Goal: Information Seeking & Learning: Learn about a topic

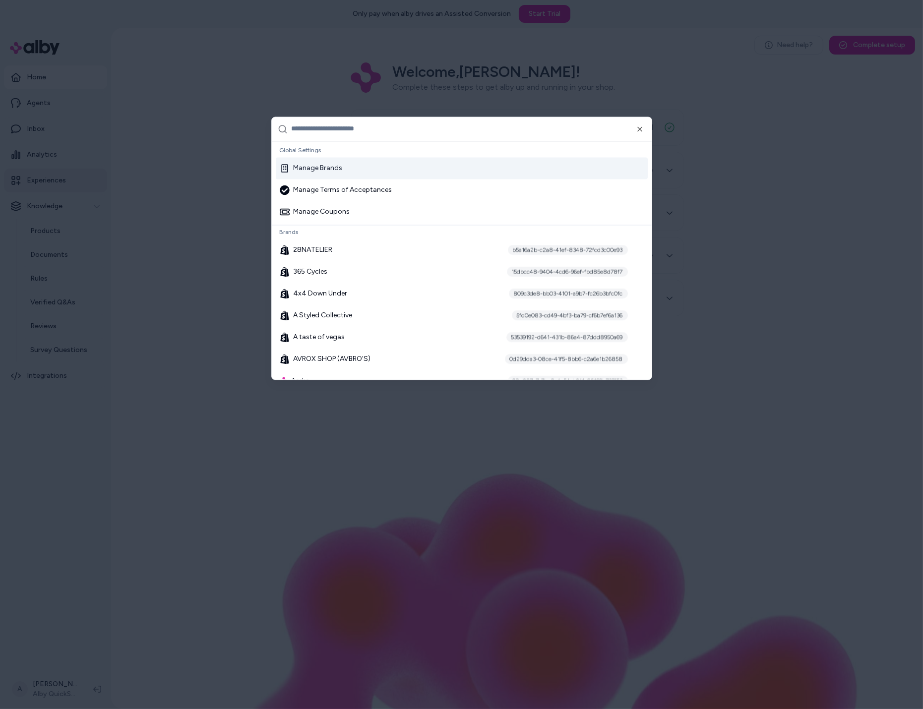
type input "*"
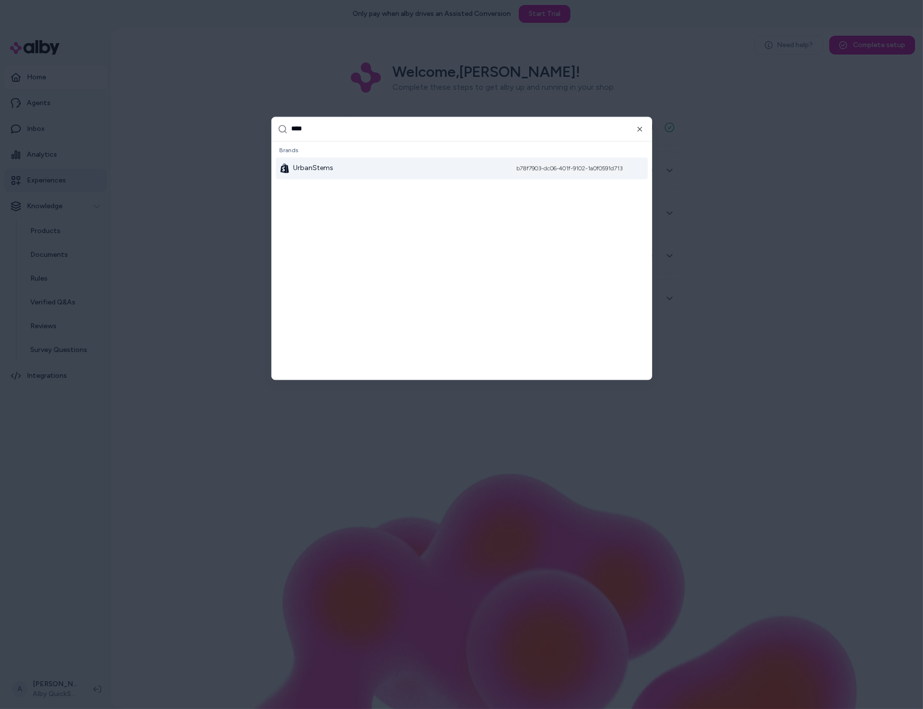
type input "*****"
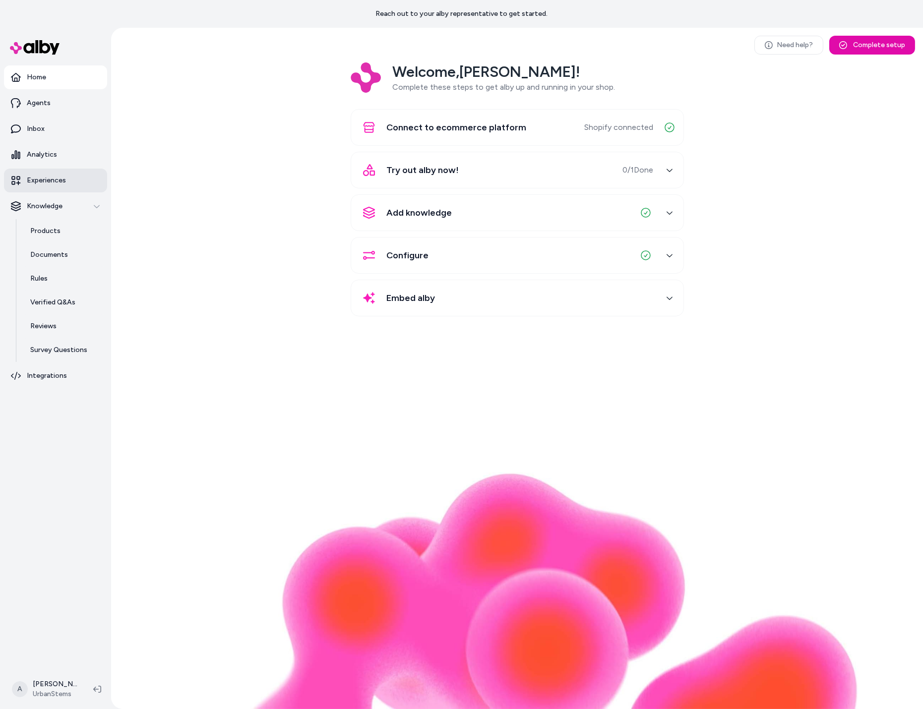
click at [54, 181] on p "Experiences" at bounding box center [46, 180] width 39 height 10
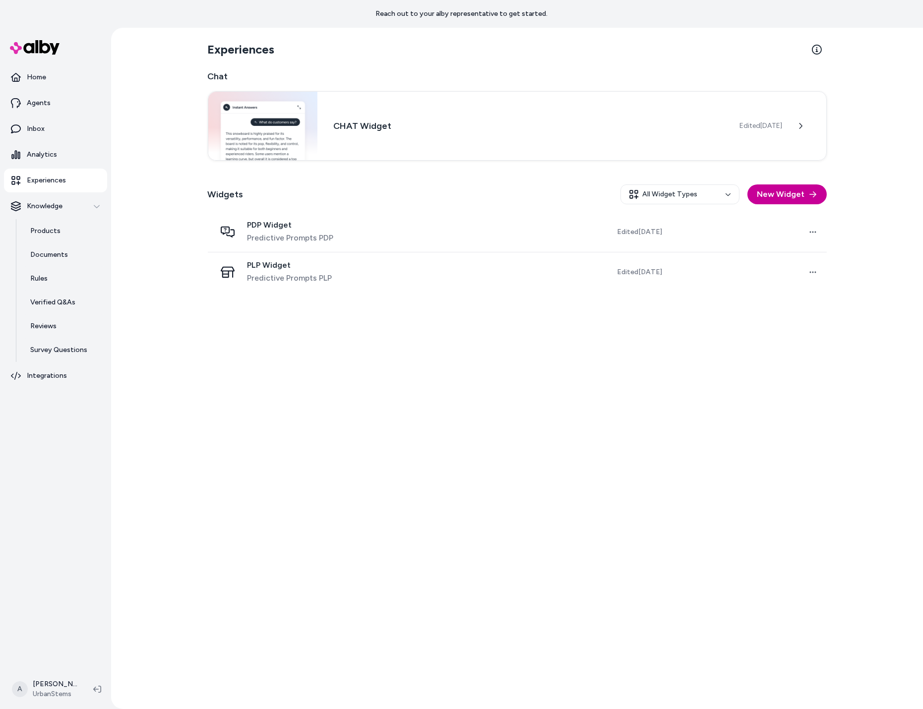
click at [784, 199] on button "New Widget" at bounding box center [786, 194] width 79 height 20
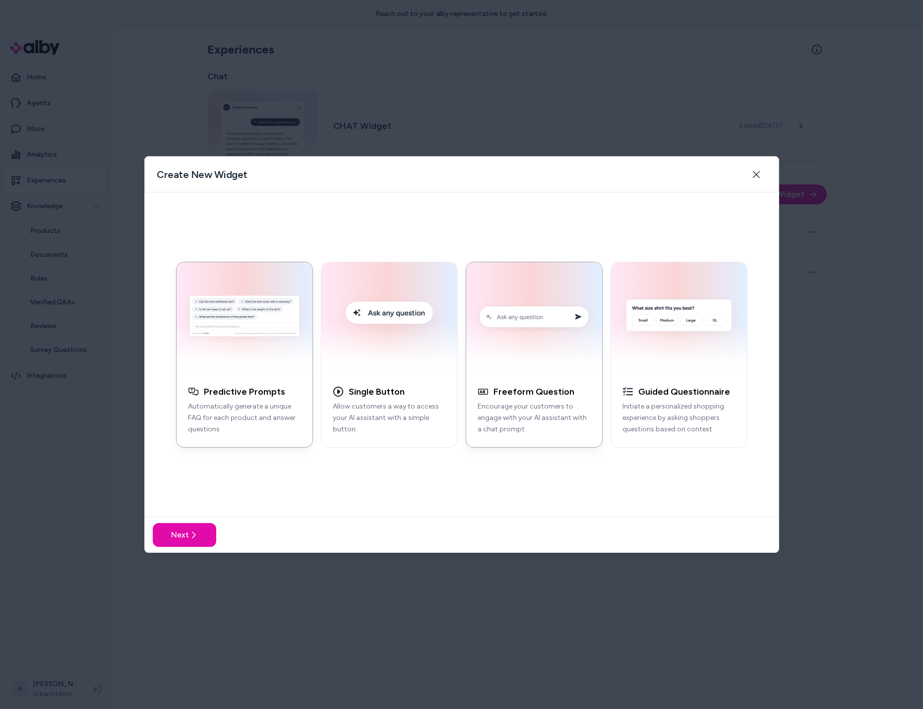
click at [532, 366] on img "button" at bounding box center [534, 318] width 124 height 100
click at [194, 537] on icon at bounding box center [193, 535] width 8 height 8
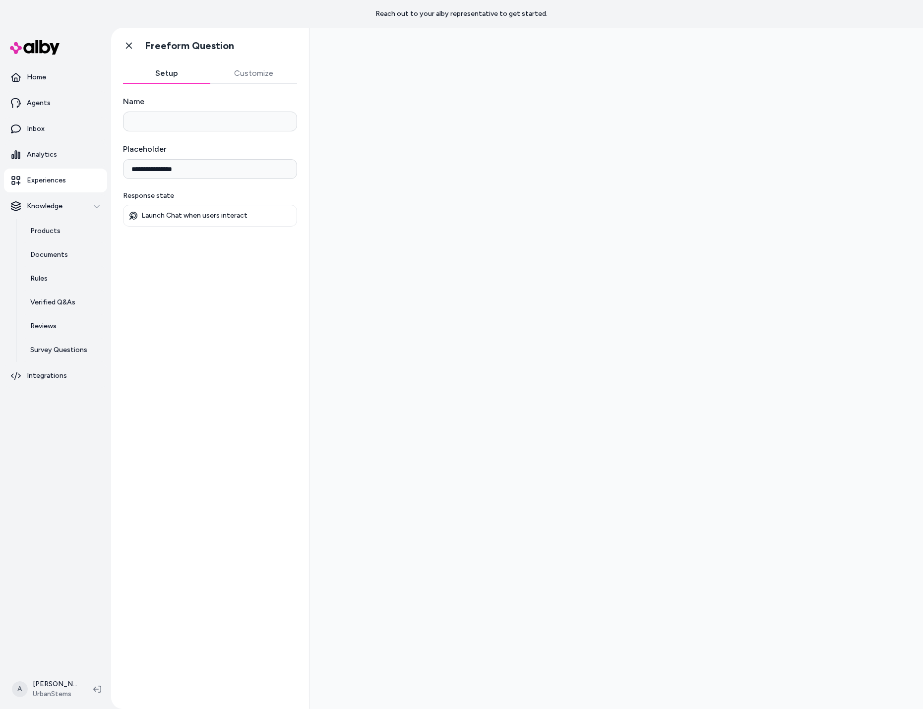
click at [256, 123] on input "Name" at bounding box center [210, 122] width 174 height 20
type input "**********"
click at [243, 158] on div "**********" at bounding box center [210, 161] width 174 height 36
click at [243, 167] on input "**********" at bounding box center [210, 169] width 174 height 20
type input "**********"
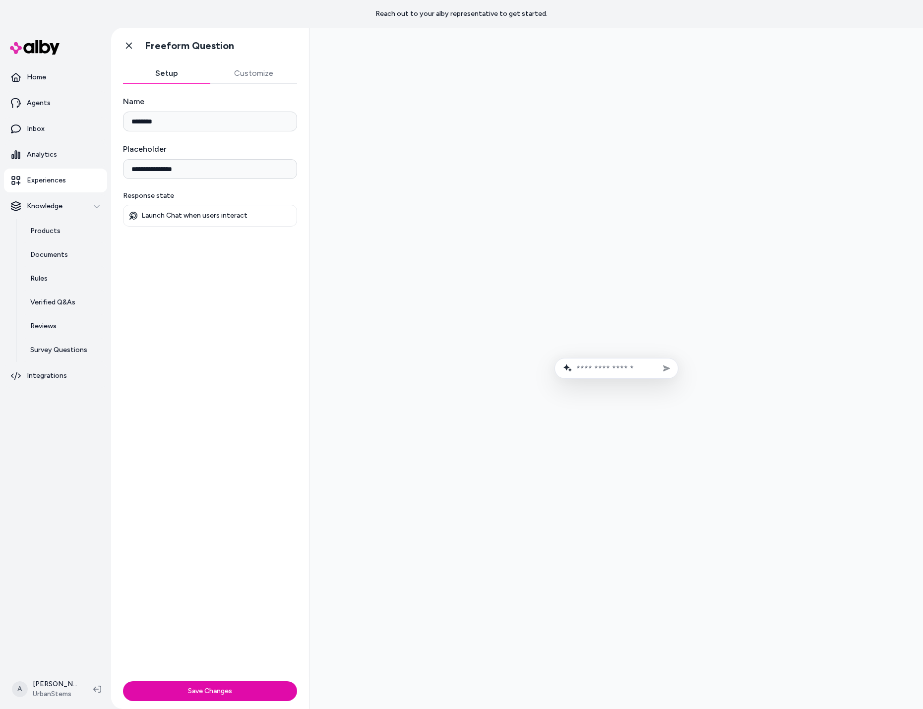
type input "*"
type input "**********"
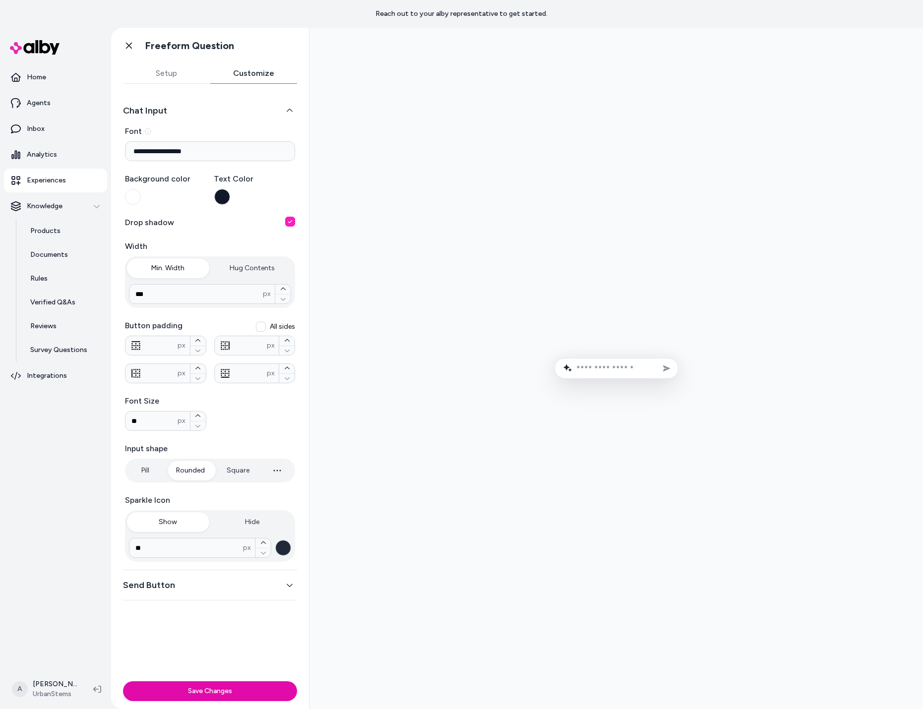
click at [248, 70] on button "Customize" at bounding box center [253, 73] width 87 height 20
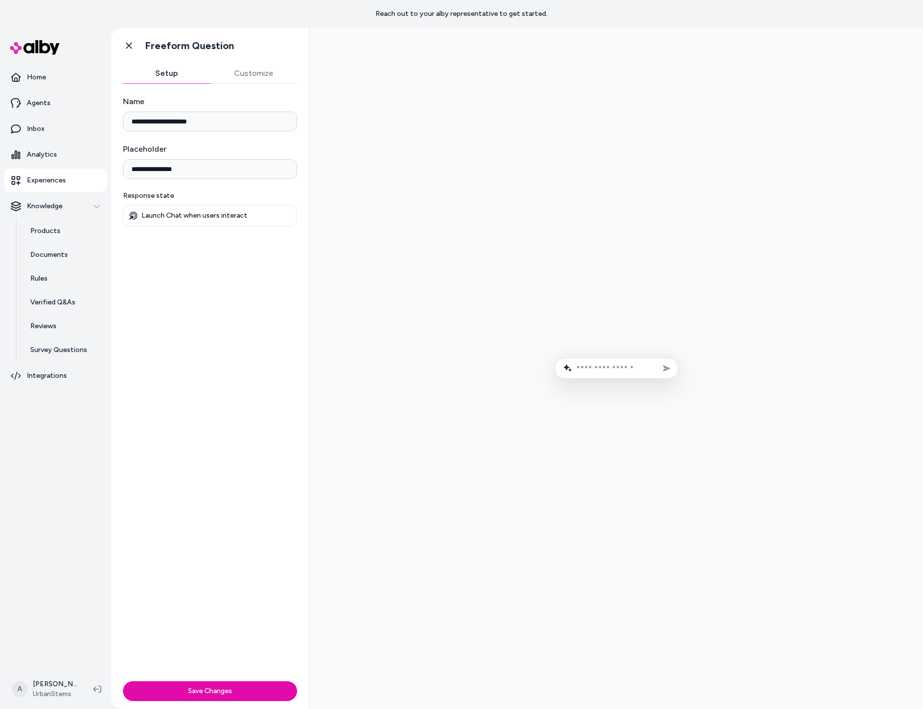
click at [191, 72] on button "Setup" at bounding box center [166, 73] width 87 height 20
click at [247, 83] on div "Setup Customize" at bounding box center [210, 73] width 174 height 20
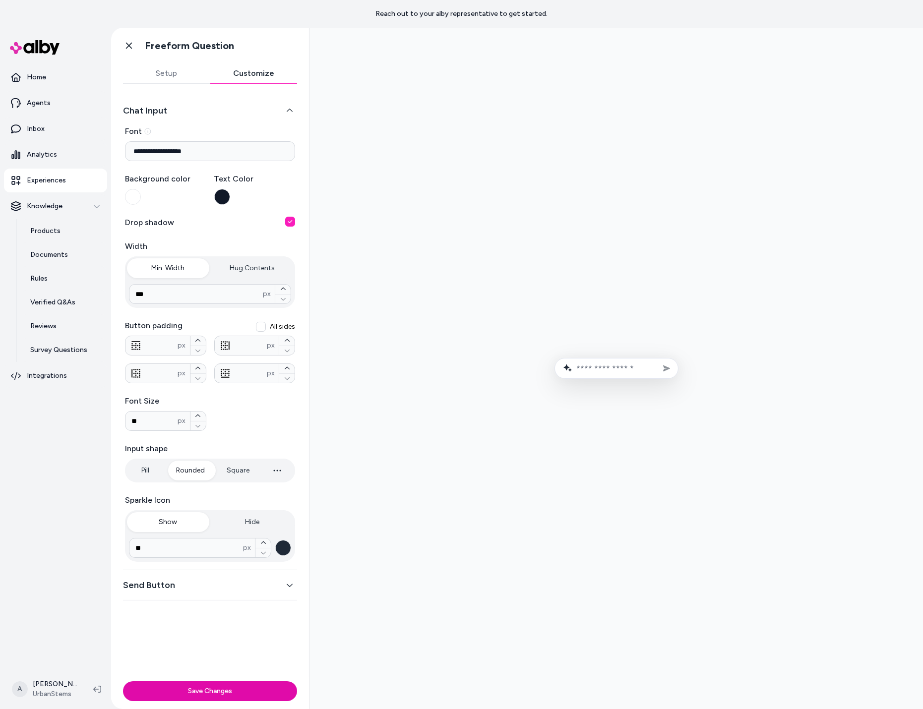
click at [251, 76] on button "Customize" at bounding box center [253, 73] width 87 height 20
click at [231, 150] on input "**********" at bounding box center [210, 151] width 170 height 20
click at [233, 473] on button "Square" at bounding box center [238, 471] width 43 height 20
click at [162, 468] on button "Pill" at bounding box center [145, 471] width 37 height 20
click at [179, 468] on button "Rounded" at bounding box center [190, 471] width 49 height 20
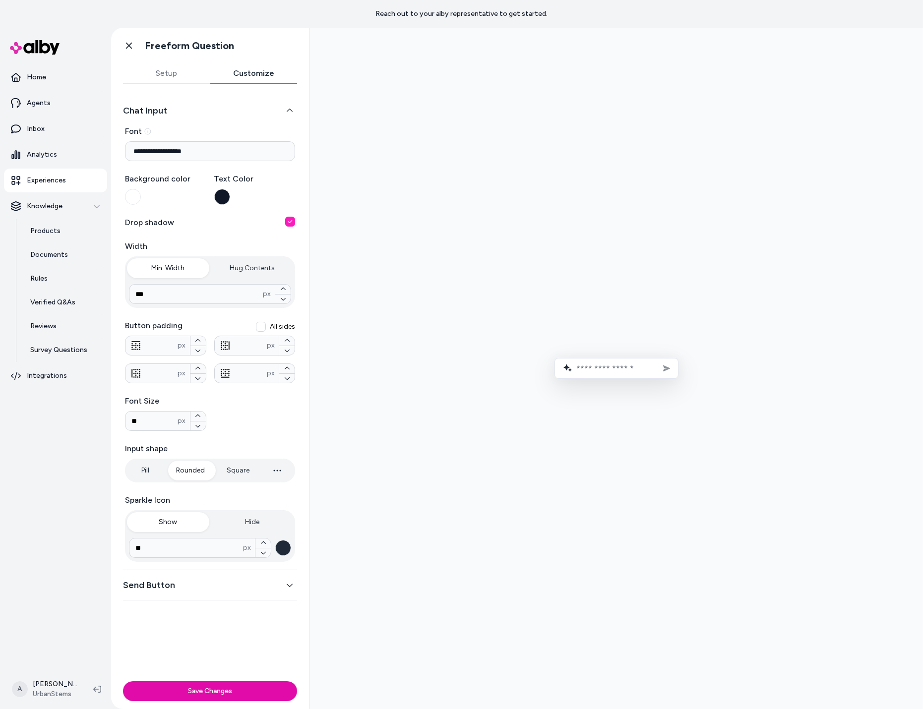
click at [179, 471] on button "Rounded" at bounding box center [190, 471] width 49 height 20
click at [158, 472] on button "Pill" at bounding box center [145, 471] width 37 height 20
type input "*"
click at [185, 467] on button "Rounded" at bounding box center [190, 471] width 49 height 20
click at [264, 692] on button "Save Changes" at bounding box center [210, 691] width 174 height 20
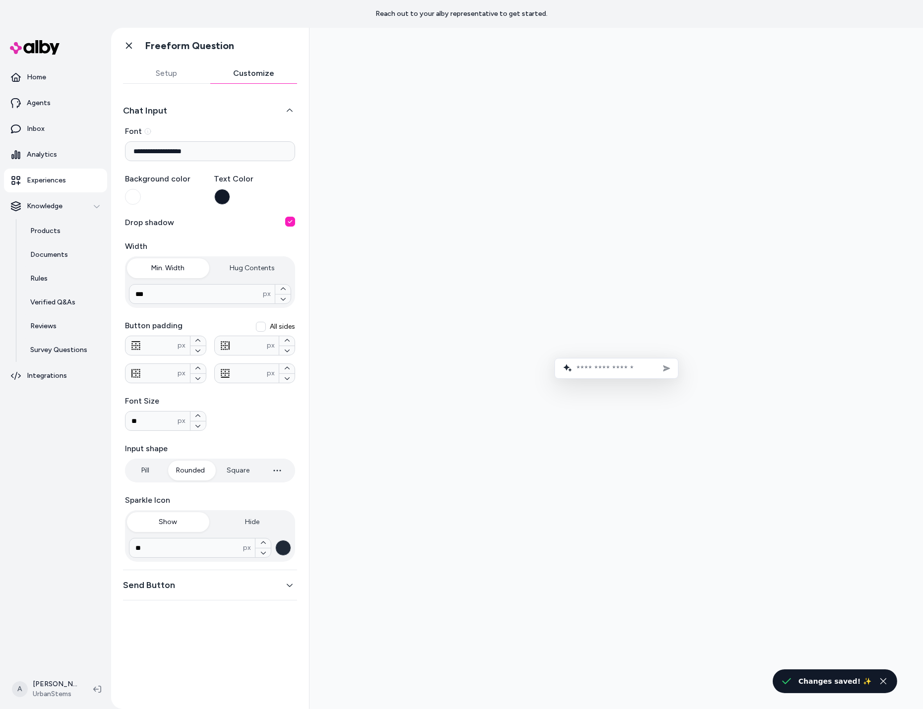
click at [667, 265] on div at bounding box center [615, 368] width 597 height 665
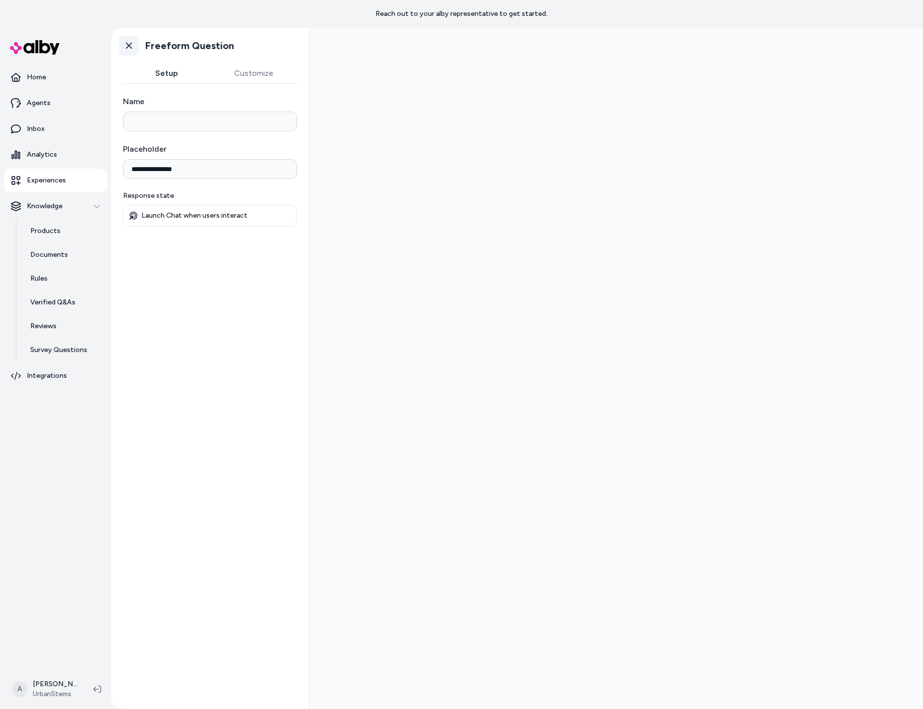
type input "**********"
click at [132, 52] on link "Go back" at bounding box center [129, 46] width 20 height 20
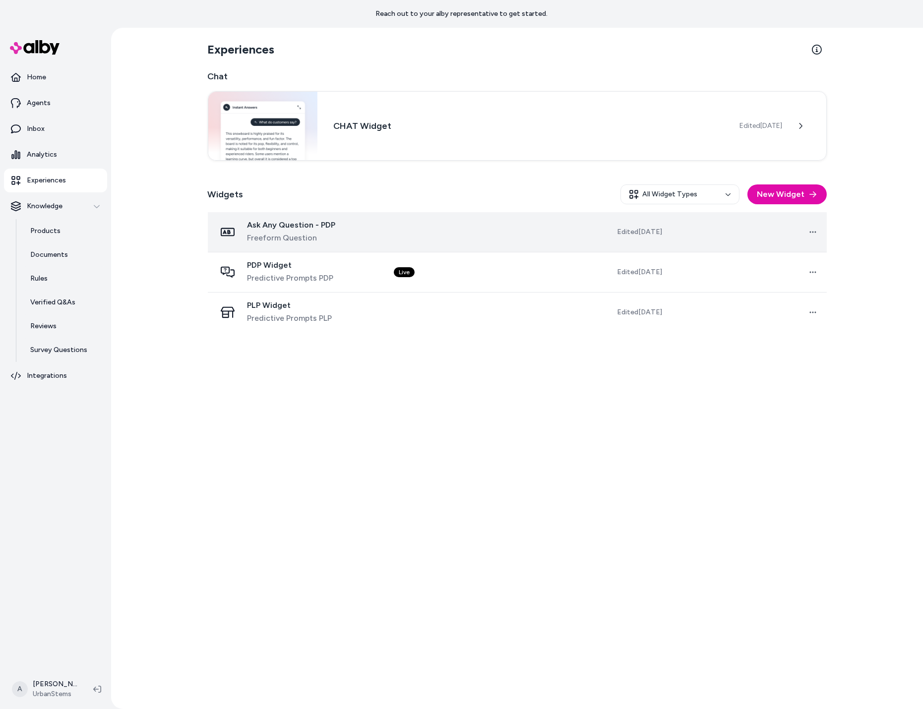
click at [296, 232] on span "Freeform Question" at bounding box center [291, 238] width 88 height 12
click at [298, 223] on span "Ask Any Question - PDP" at bounding box center [291, 225] width 88 height 10
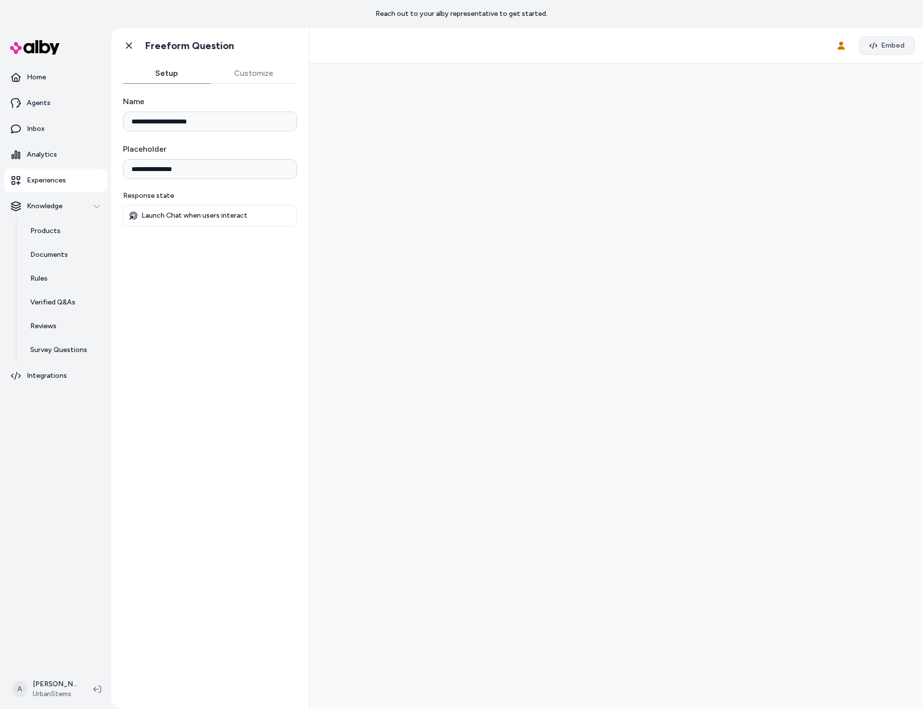
click at [874, 50] on button "Embed" at bounding box center [887, 45] width 56 height 19
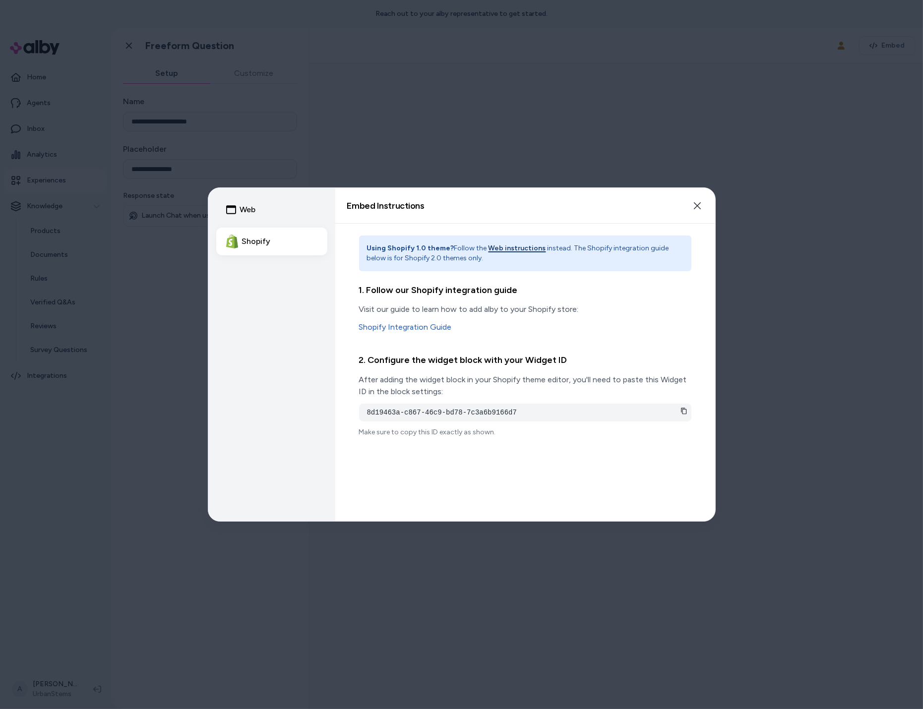
click at [683, 408] on icon at bounding box center [683, 410] width 5 height 6
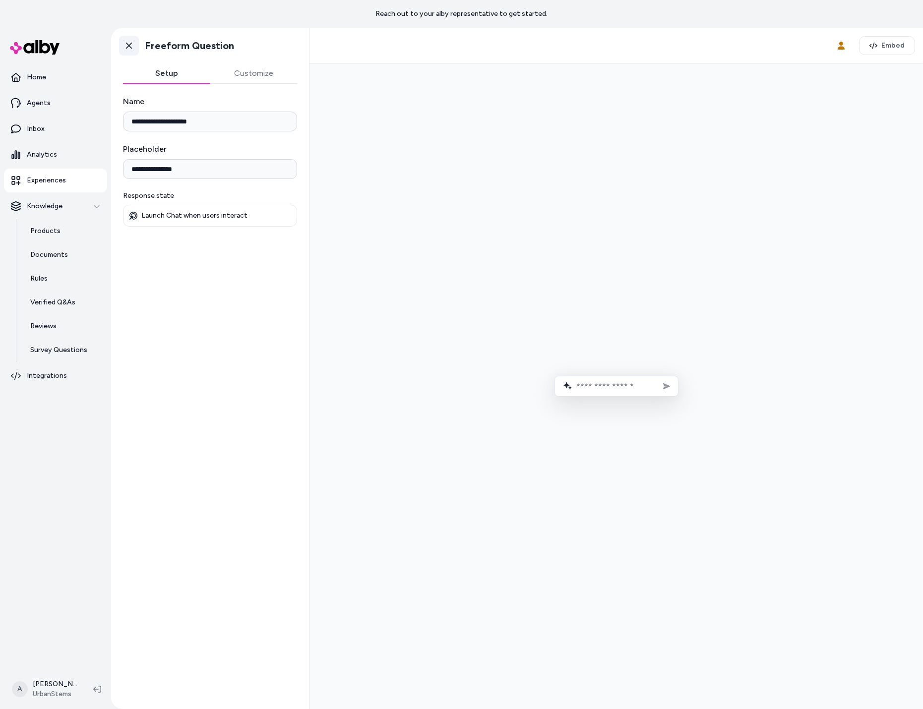
click at [129, 49] on icon at bounding box center [129, 46] width 10 height 10
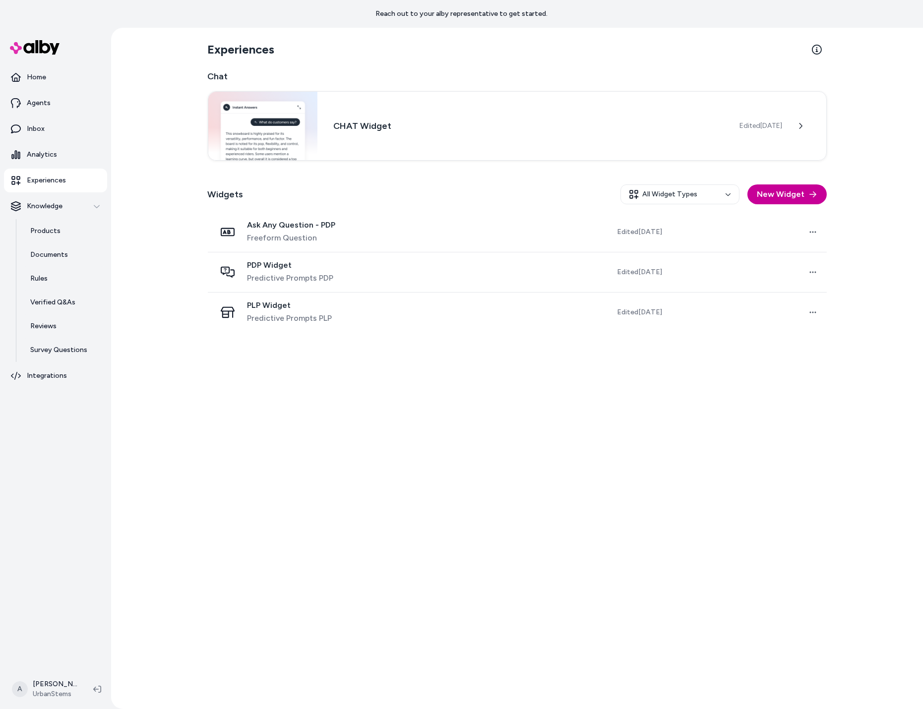
drag, startPoint x: 745, startPoint y: 200, endPoint x: 766, endPoint y: 193, distance: 22.9
click at [750, 199] on div "All Widget Types New Widget" at bounding box center [723, 194] width 206 height 20
click at [777, 191] on button "New Widget" at bounding box center [786, 194] width 79 height 20
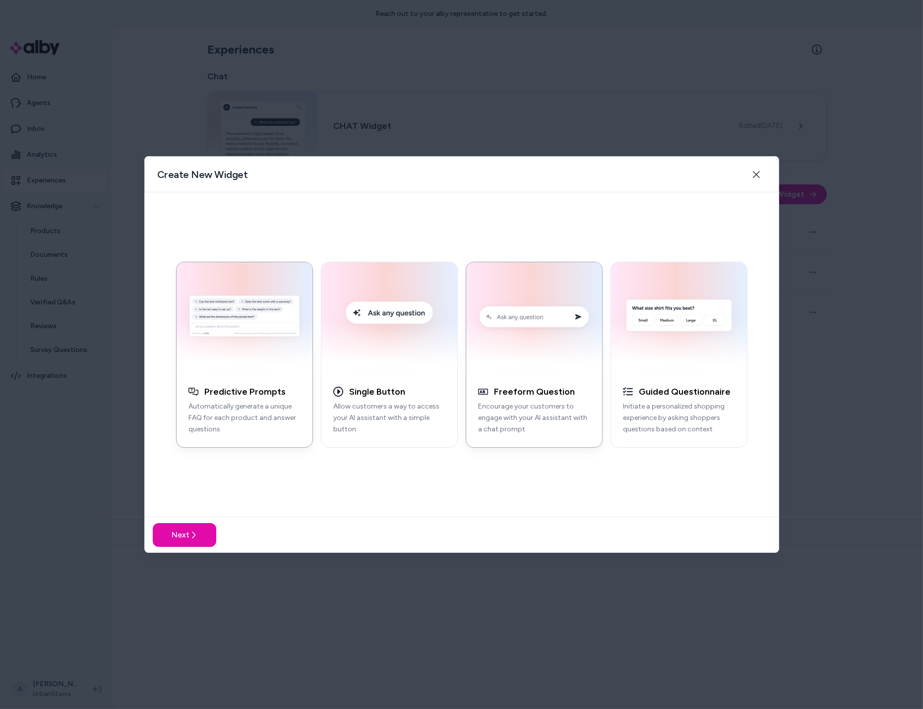
click at [537, 358] on img "button" at bounding box center [534, 318] width 124 height 100
click at [203, 530] on button "Next" at bounding box center [184, 535] width 63 height 24
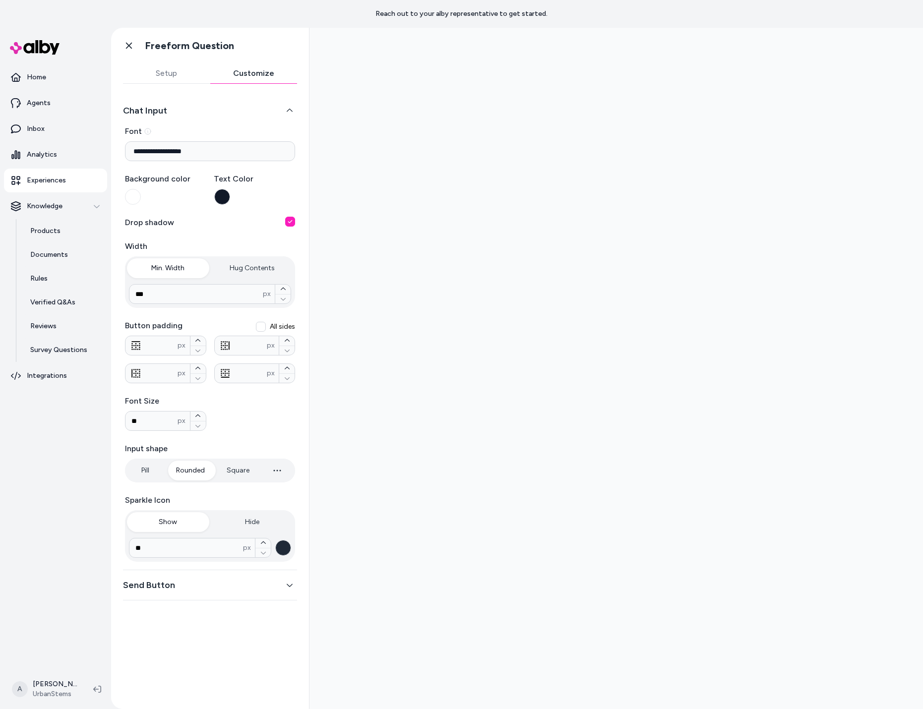
click at [255, 65] on button "Customize" at bounding box center [253, 73] width 87 height 20
click at [176, 97] on div "**********" at bounding box center [210, 333] width 174 height 474
click at [170, 58] on div "Go back Freeform Question" at bounding box center [210, 46] width 198 height 36
click at [137, 48] on div "Go back Freeform Question" at bounding box center [176, 46] width 115 height 20
click at [132, 48] on icon at bounding box center [129, 46] width 10 height 10
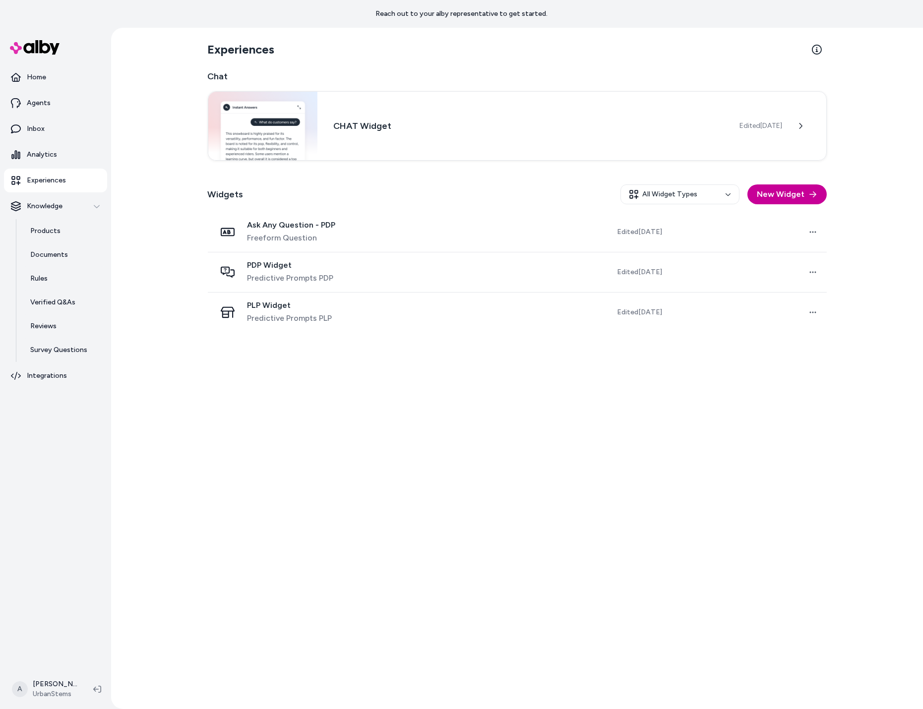
click at [810, 198] on button "New Widget" at bounding box center [786, 194] width 79 height 20
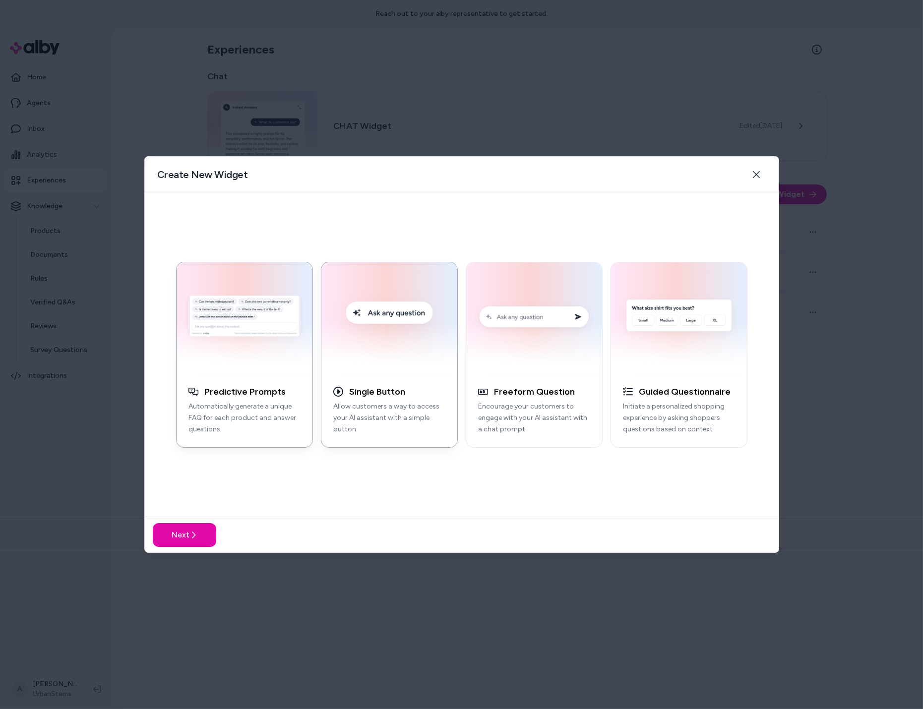
click at [417, 347] on img "button" at bounding box center [389, 318] width 124 height 100
click at [190, 539] on button "Next" at bounding box center [184, 535] width 63 height 24
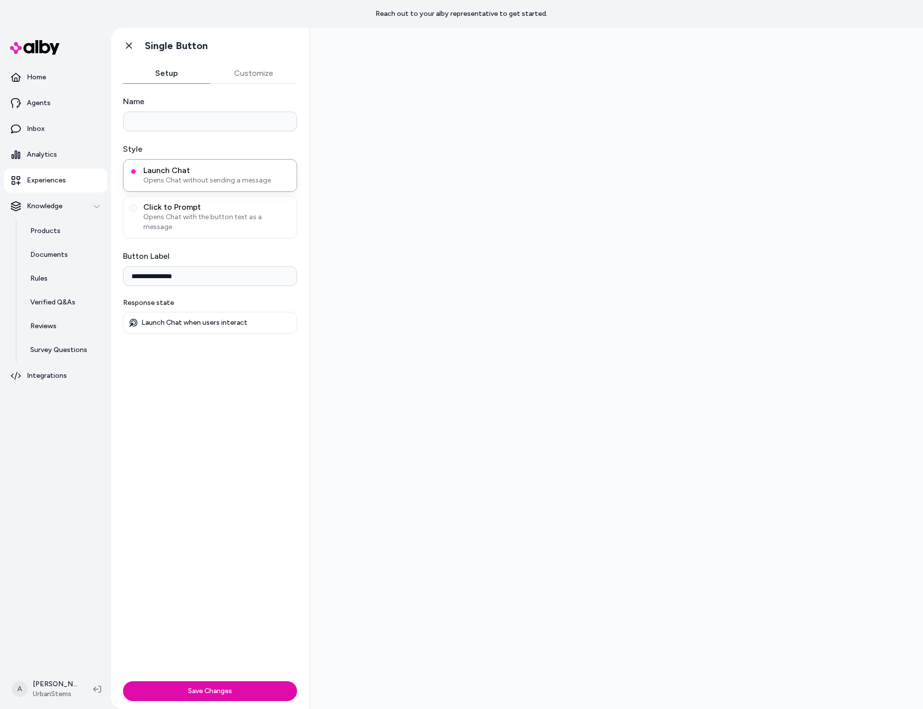
click at [244, 115] on input "Name" at bounding box center [210, 122] width 174 height 20
type input "**********"
click at [245, 208] on span "Click to Prompt" at bounding box center [216, 207] width 147 height 10
click at [137, 208] on button "Click to Prompt Opens Chat with the button text as a message" at bounding box center [133, 208] width 8 height 8
click at [270, 314] on input "Initial message sent to alby" at bounding box center [210, 324] width 174 height 20
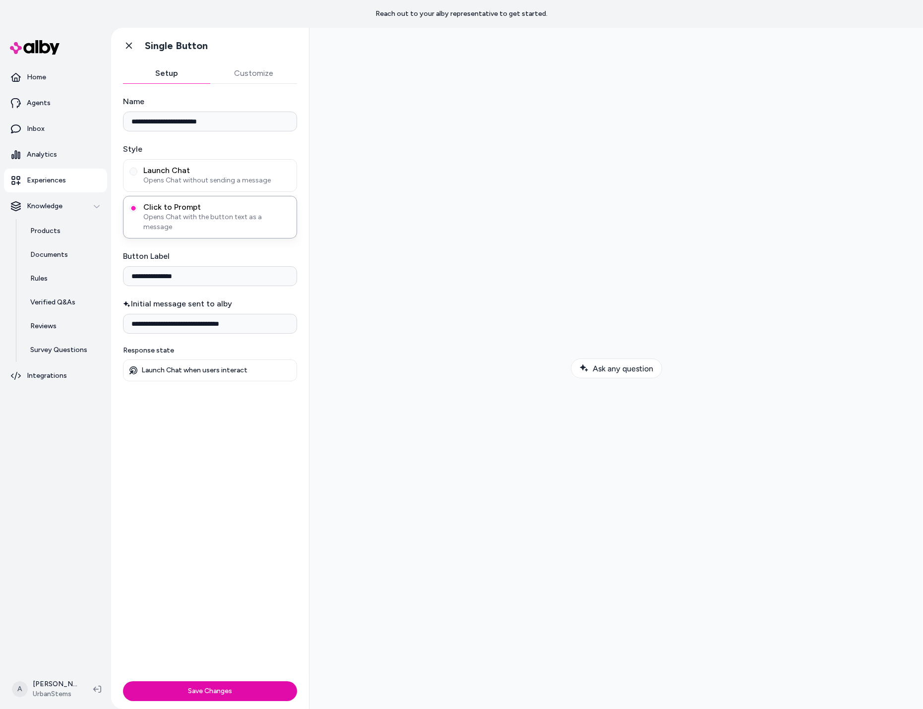
type input "**********"
click at [406, 309] on div at bounding box center [615, 368] width 597 height 665
click at [278, 266] on input "**********" at bounding box center [210, 276] width 174 height 20
click at [245, 314] on input "**********" at bounding box center [210, 324] width 174 height 20
click at [249, 274] on div "**********" at bounding box center [210, 268] width 174 height 36
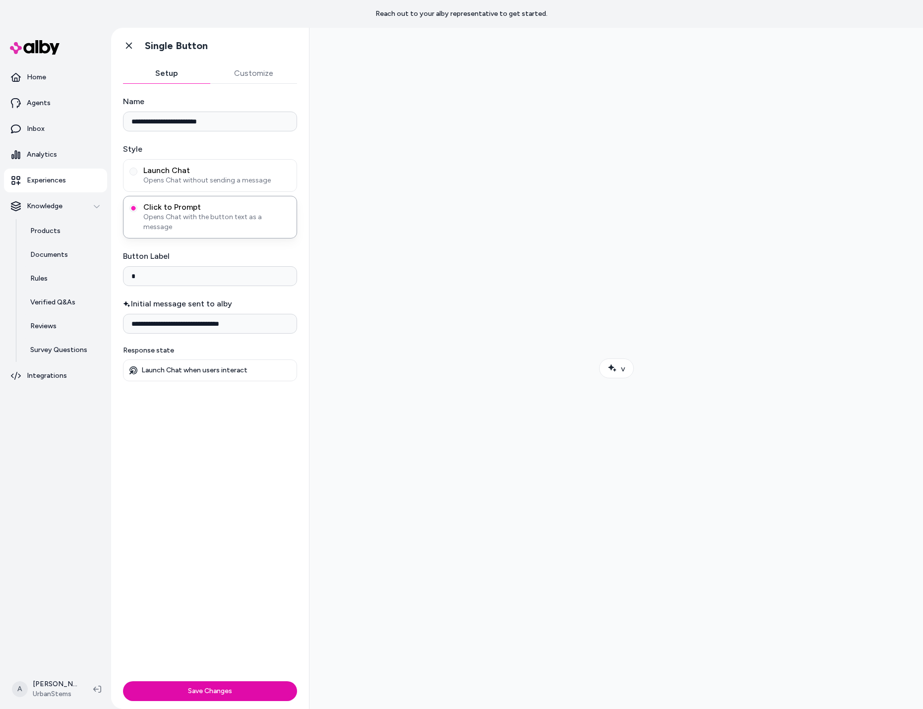
paste input "**********"
type input "**********"
click at [257, 68] on button "Customize" at bounding box center [253, 73] width 87 height 20
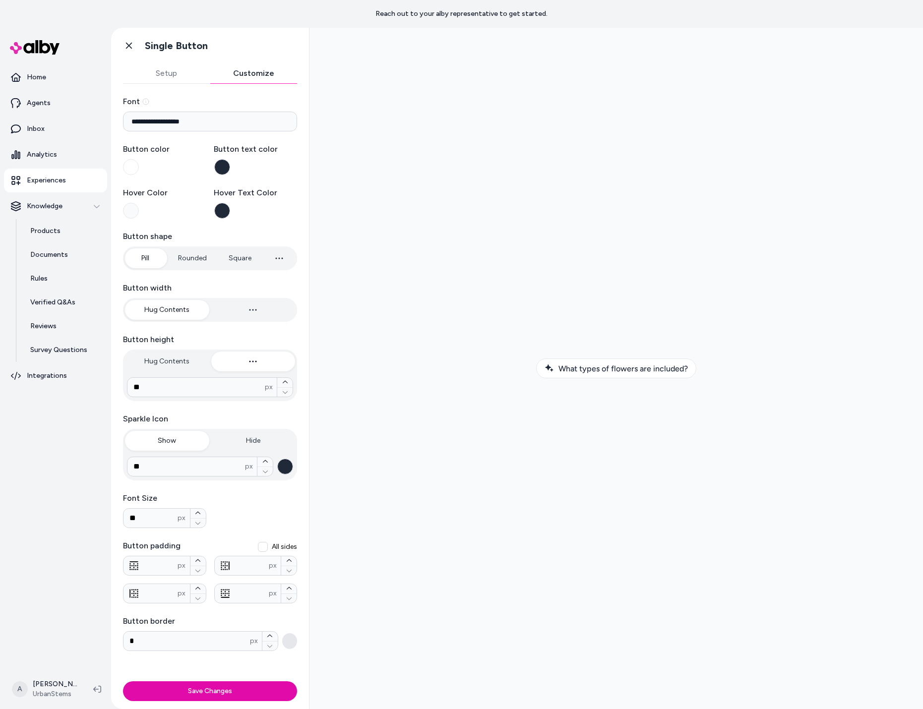
type input "*"
click at [187, 256] on button "Rounded" at bounding box center [192, 258] width 49 height 20
click at [257, 681] on button "Save Changes" at bounding box center [210, 691] width 174 height 20
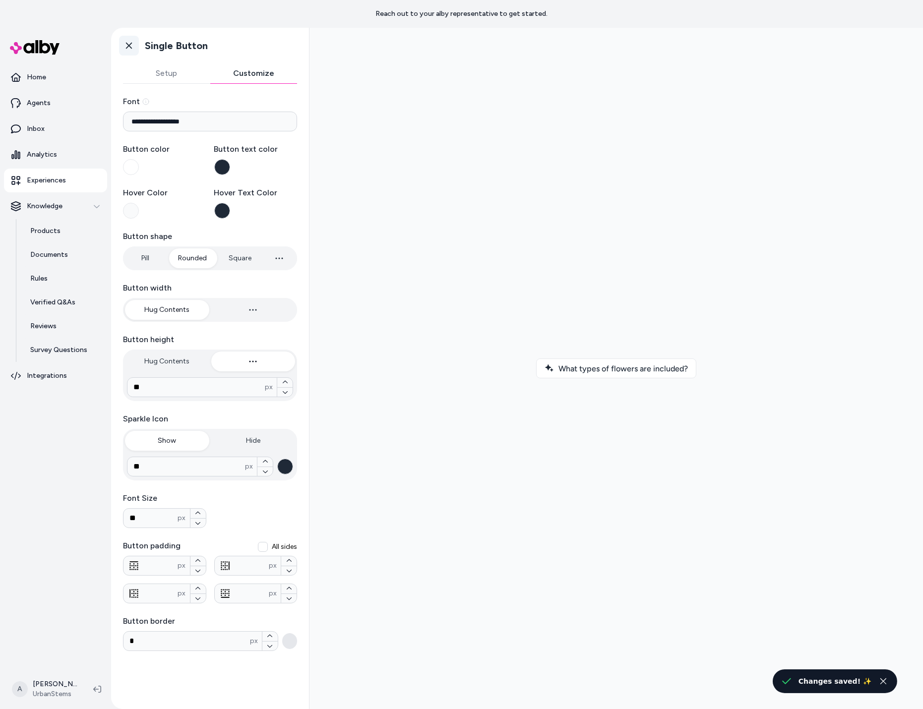
click at [131, 52] on link "Go back" at bounding box center [129, 46] width 20 height 20
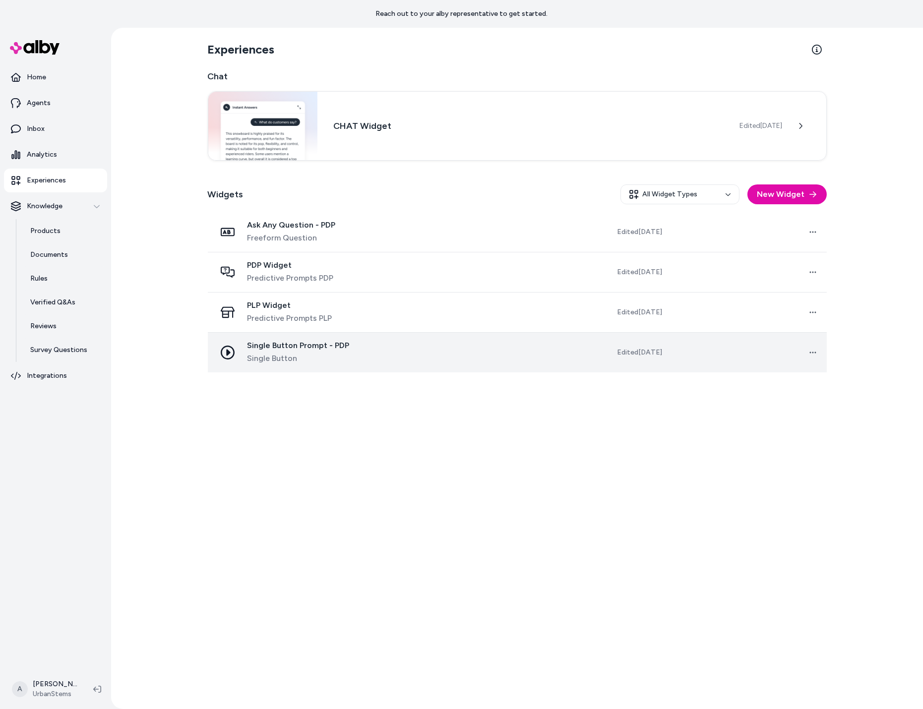
click at [477, 346] on td at bounding box center [464, 353] width 156 height 40
click at [343, 353] on span "Single Button" at bounding box center [298, 358] width 102 height 12
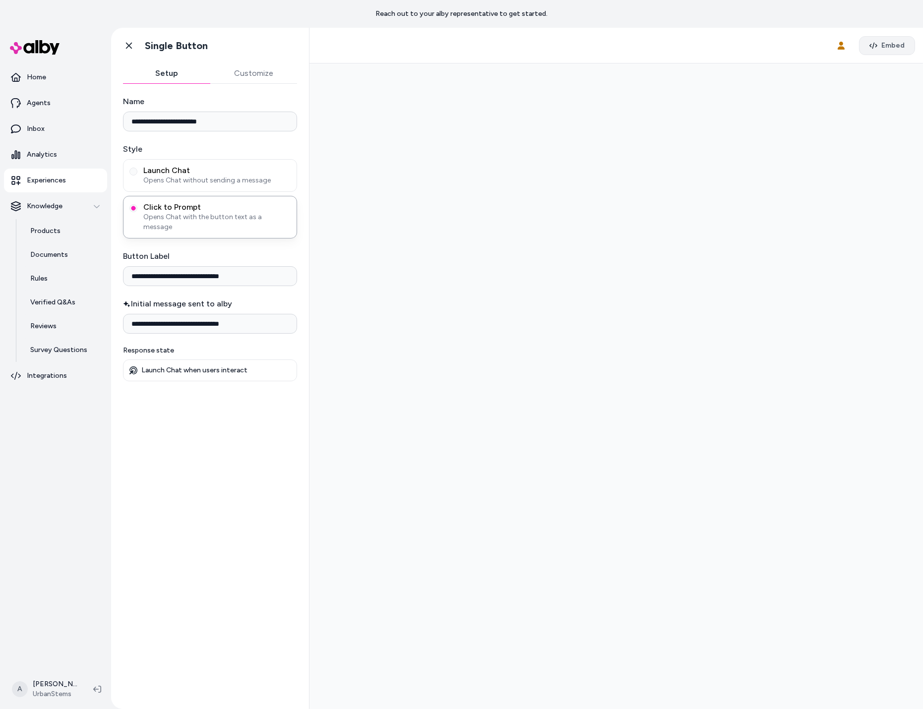
click at [896, 47] on span "Embed" at bounding box center [892, 46] width 23 height 10
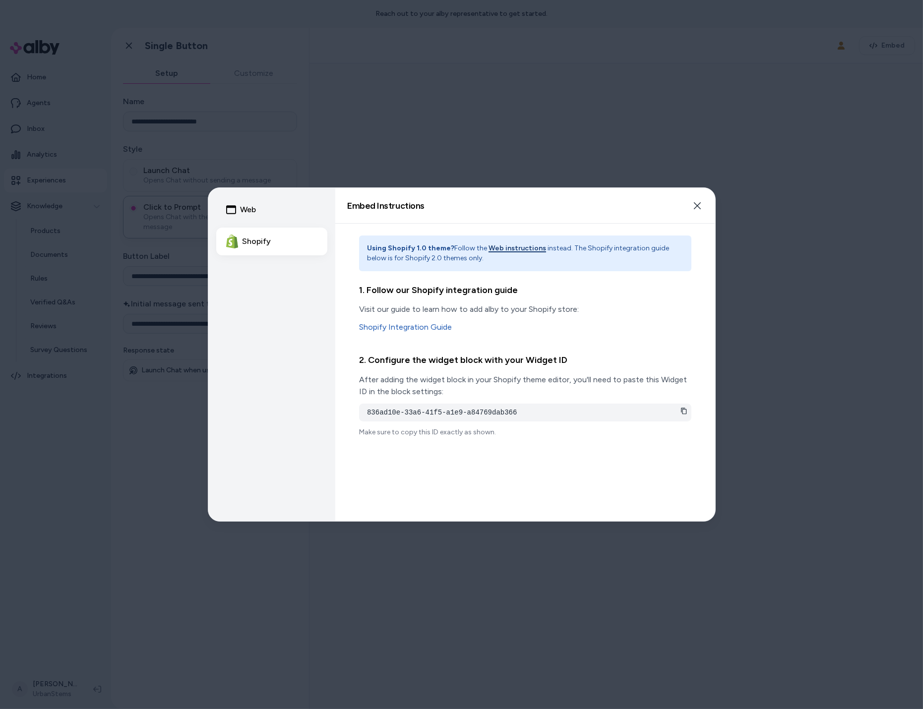
click at [683, 405] on div "836ad10e-33a6-41f5-a1e9-a84769dab366" at bounding box center [525, 413] width 332 height 18
click at [682, 408] on icon at bounding box center [683, 410] width 7 height 7
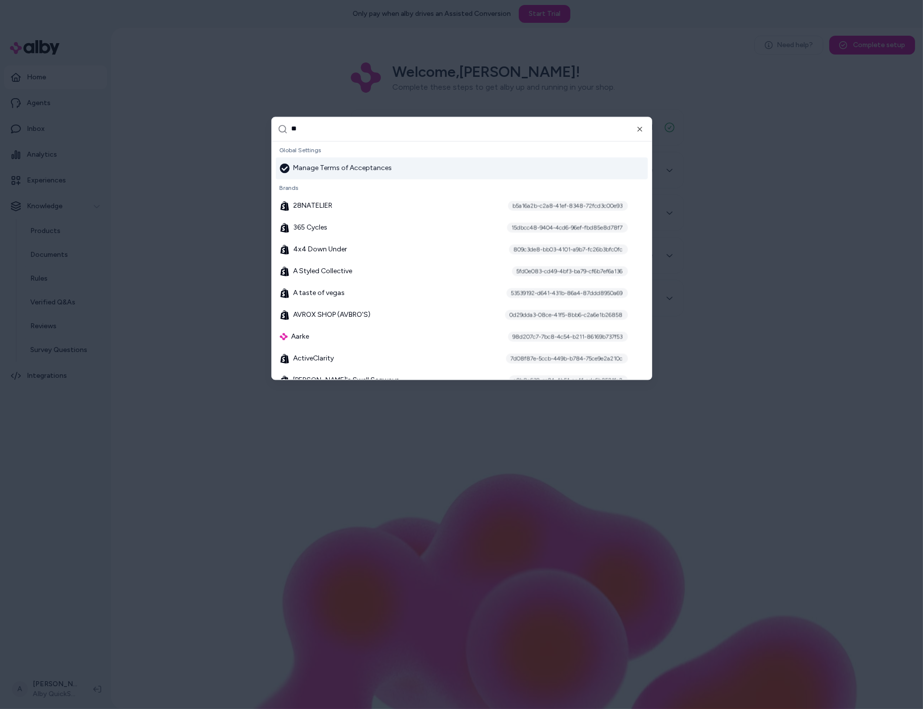
type input "***"
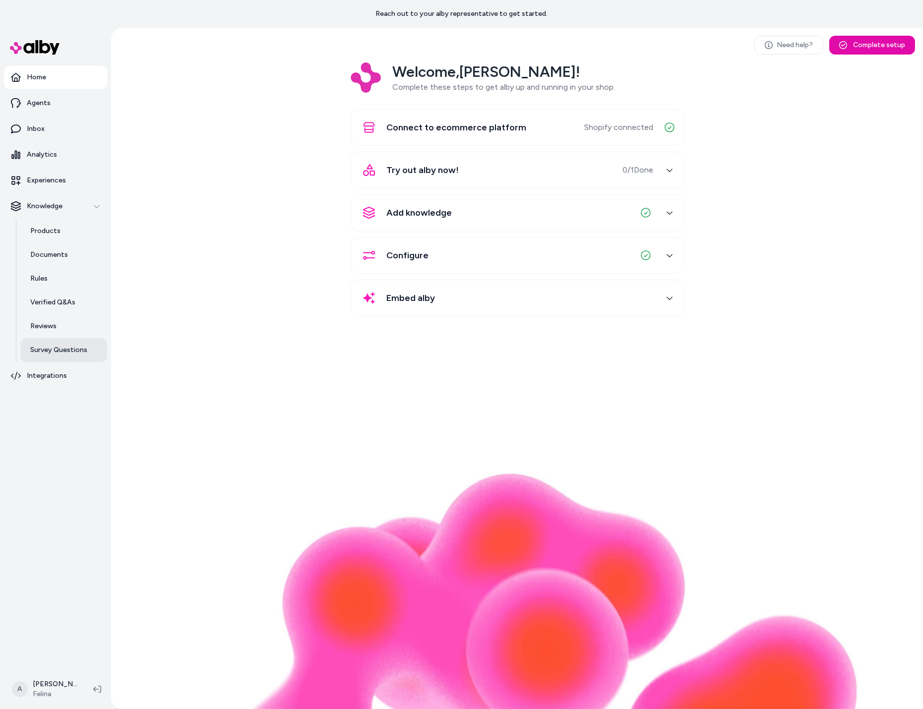
click at [78, 351] on p "Survey Questions" at bounding box center [58, 350] width 57 height 10
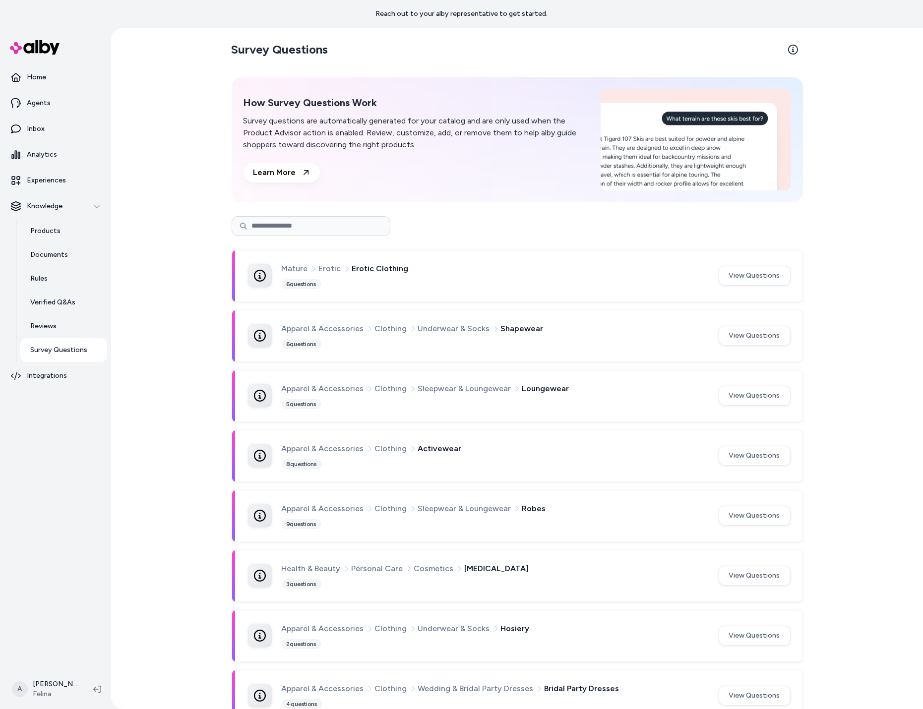
click at [357, 217] on input at bounding box center [310, 226] width 159 height 20
type input "****"
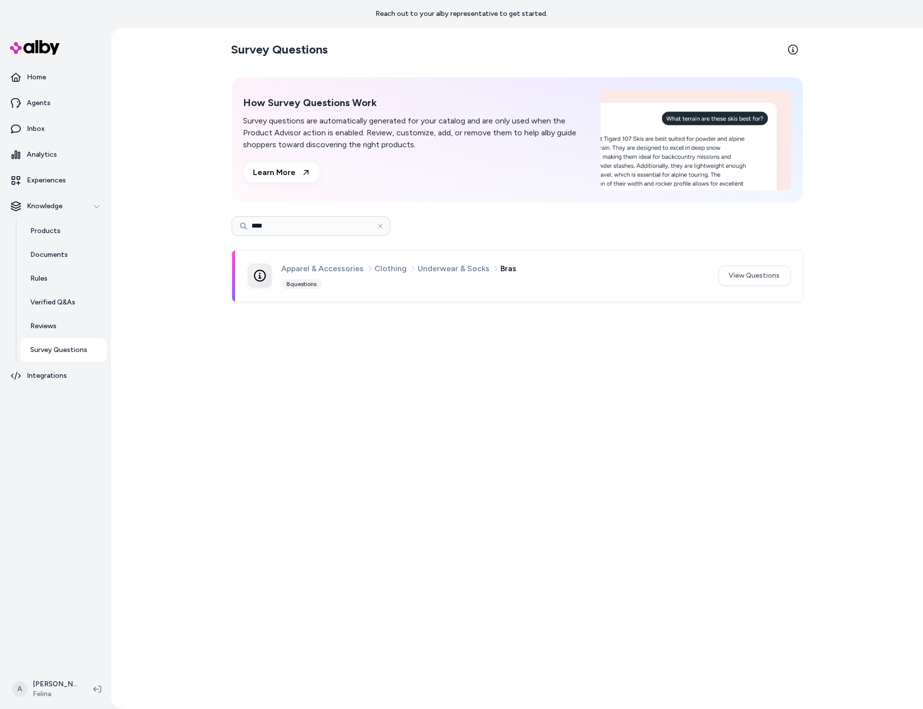
click at [557, 289] on div "Apparel & Accessories Clothing Underwear & Socks Bras 8 questions View Questions" at bounding box center [517, 275] width 570 height 51
click at [730, 282] on button "View Questions" at bounding box center [754, 276] width 72 height 20
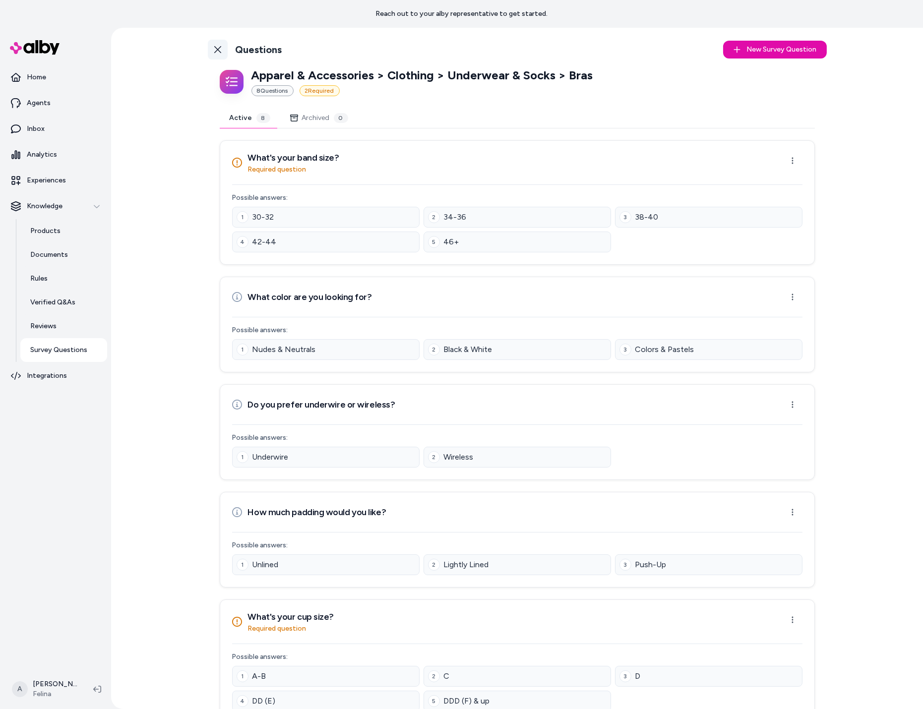
click at [214, 42] on link "Back to Categories" at bounding box center [218, 50] width 20 height 20
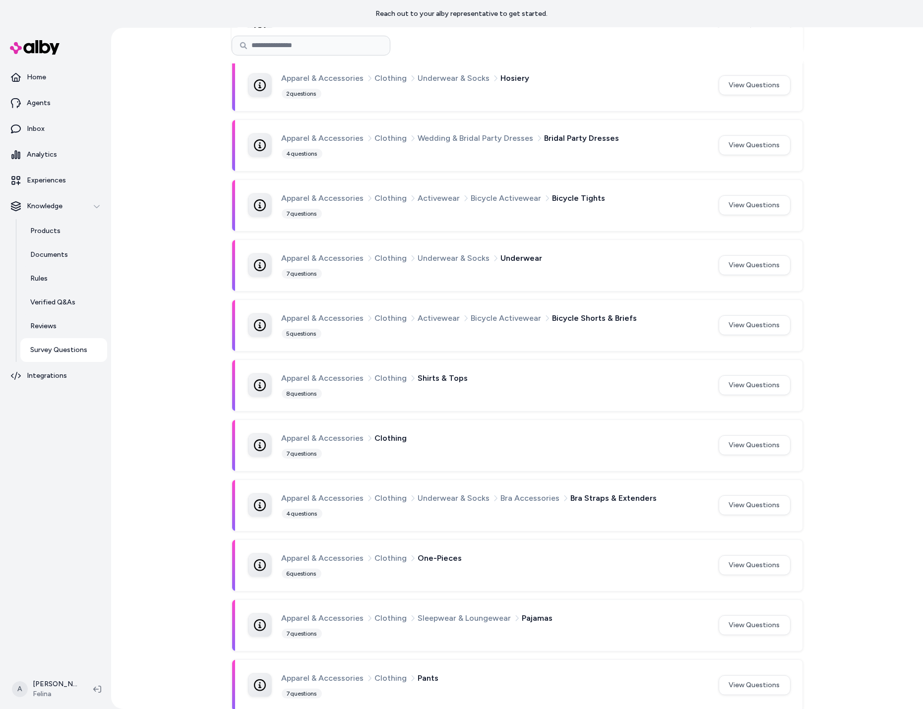
scroll to position [561, 0]
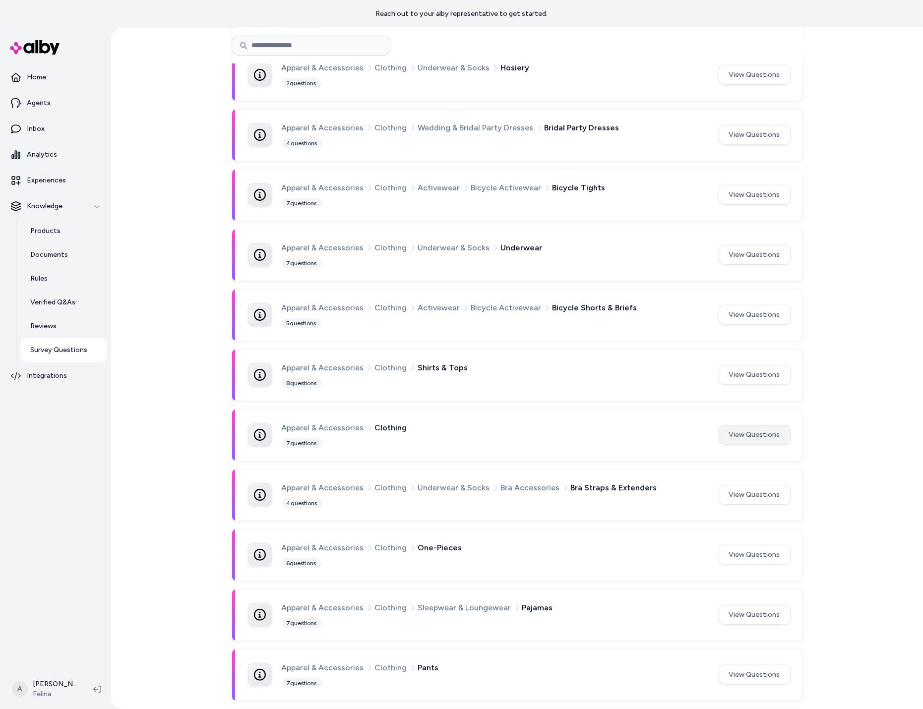
click at [775, 435] on button "View Questions" at bounding box center [754, 435] width 72 height 20
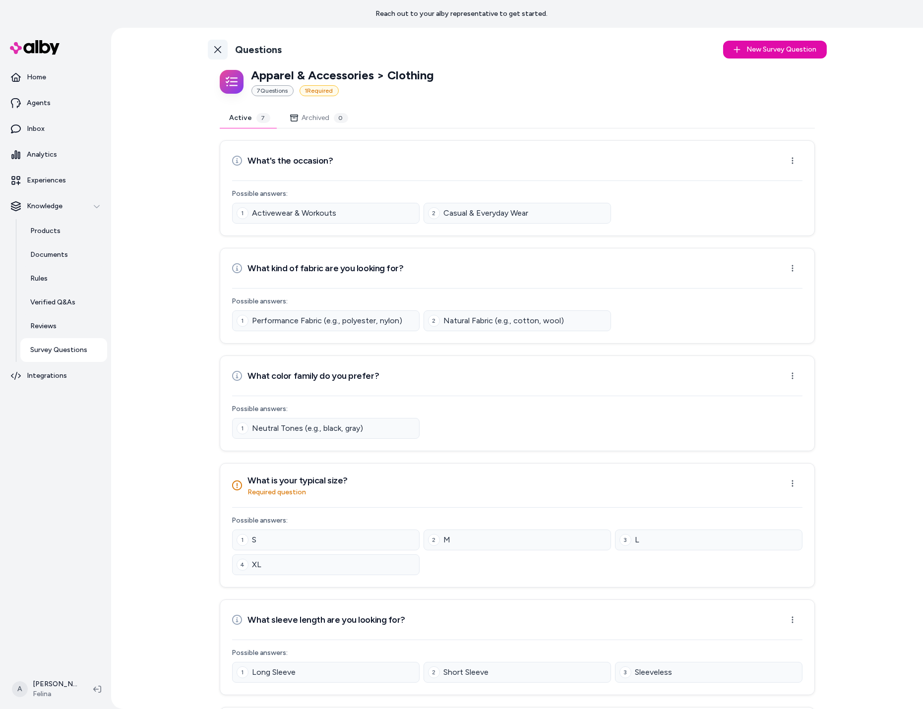
click at [217, 53] on icon at bounding box center [218, 50] width 8 height 8
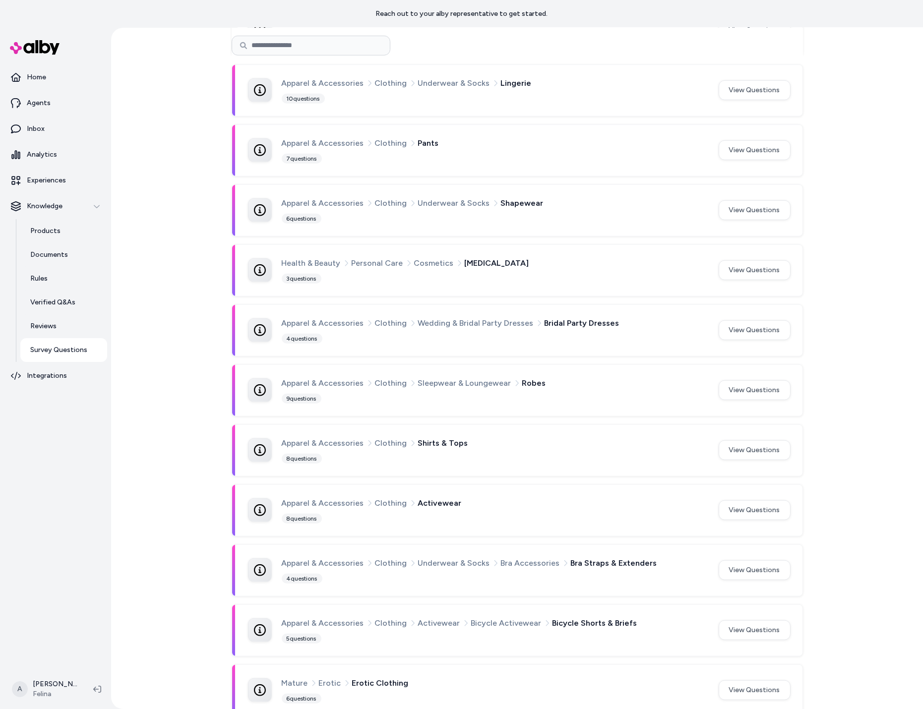
scroll to position [138, 0]
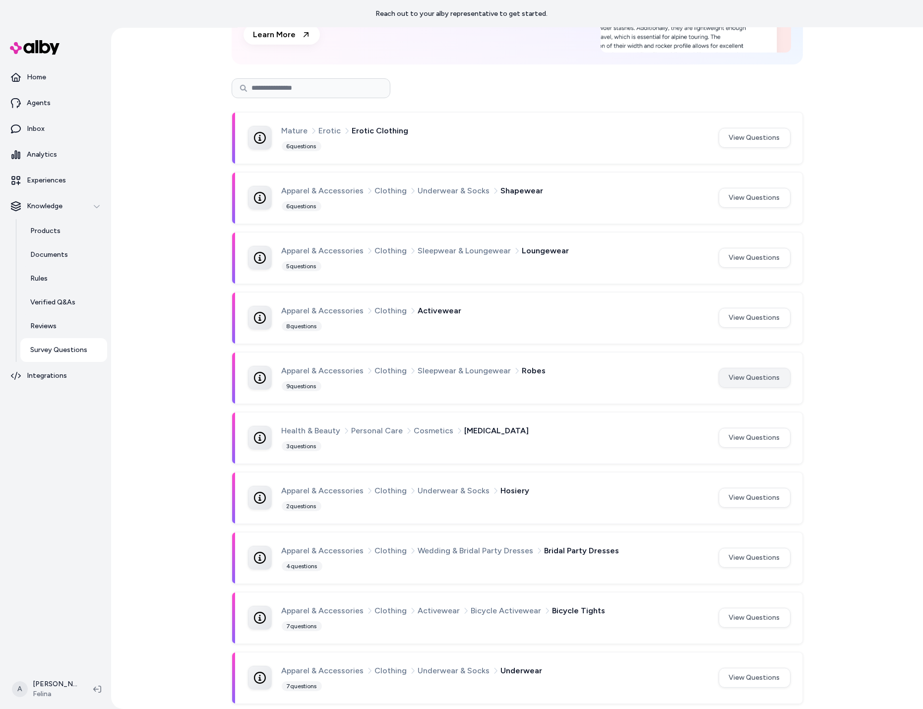
click at [754, 377] on button "View Questions" at bounding box center [754, 378] width 72 height 20
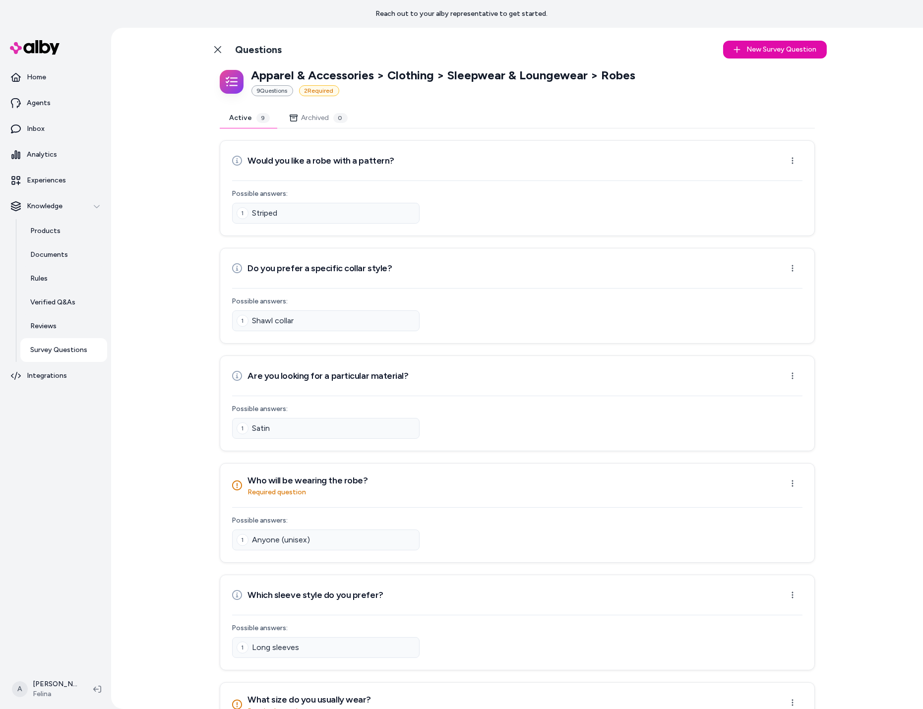
scroll to position [1, 0]
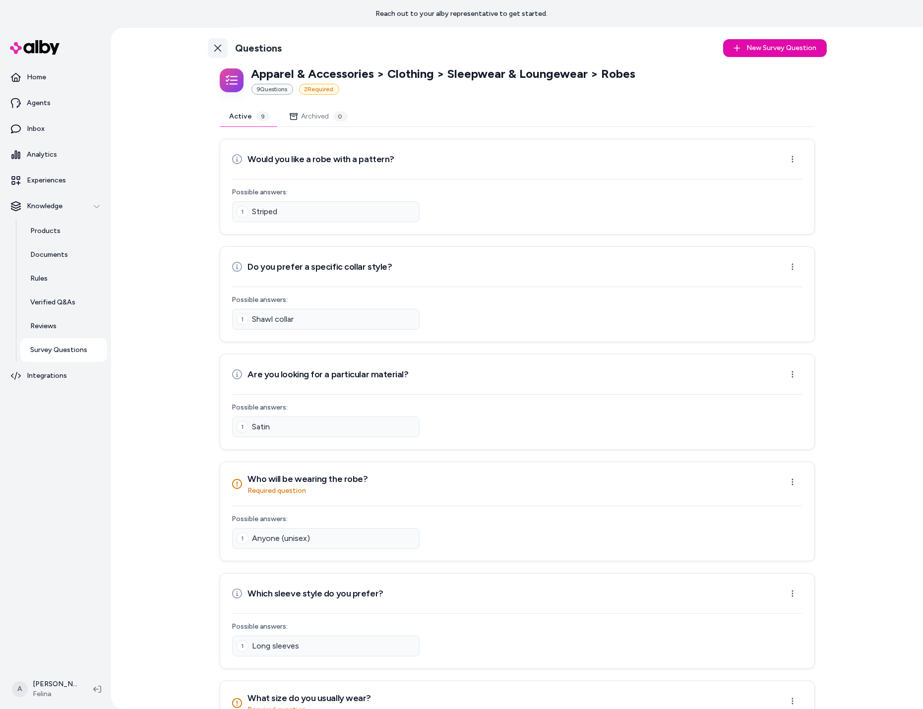
click at [220, 47] on icon at bounding box center [218, 48] width 8 height 8
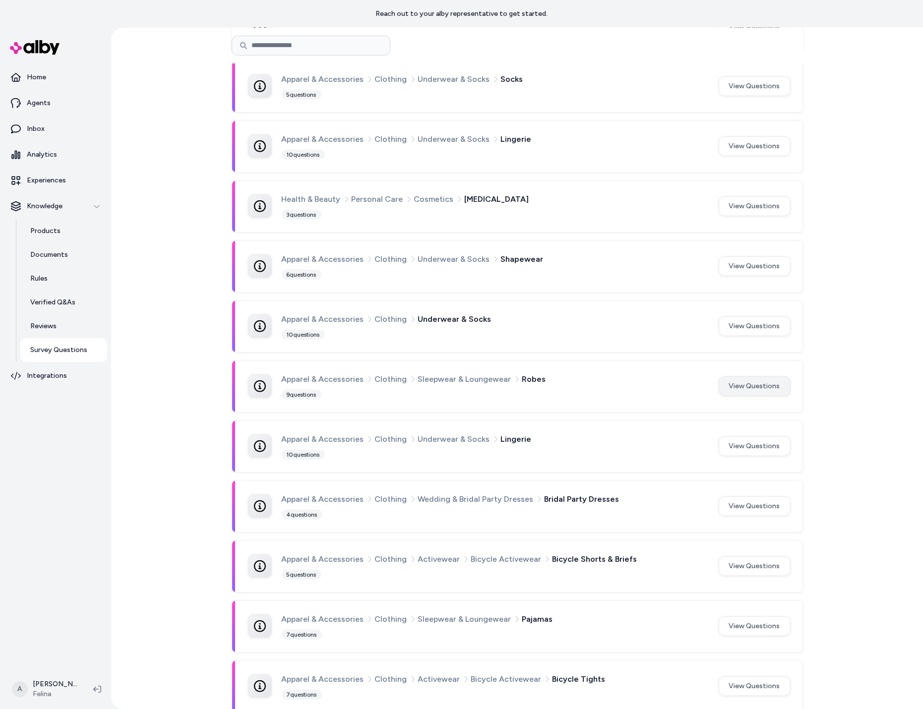
scroll to position [138, 0]
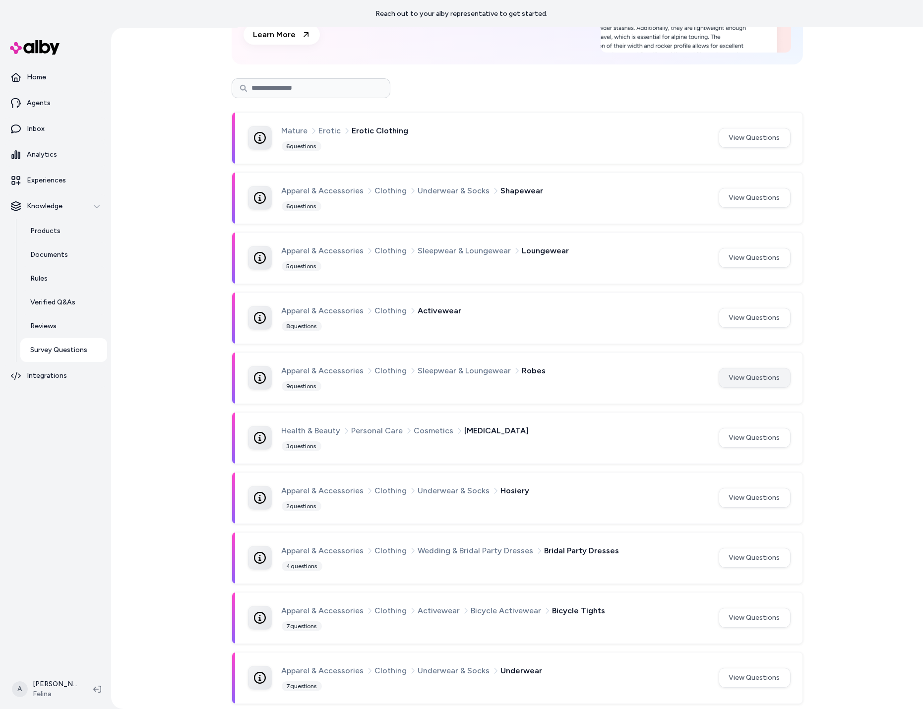
click at [769, 382] on button "View Questions" at bounding box center [754, 378] width 72 height 20
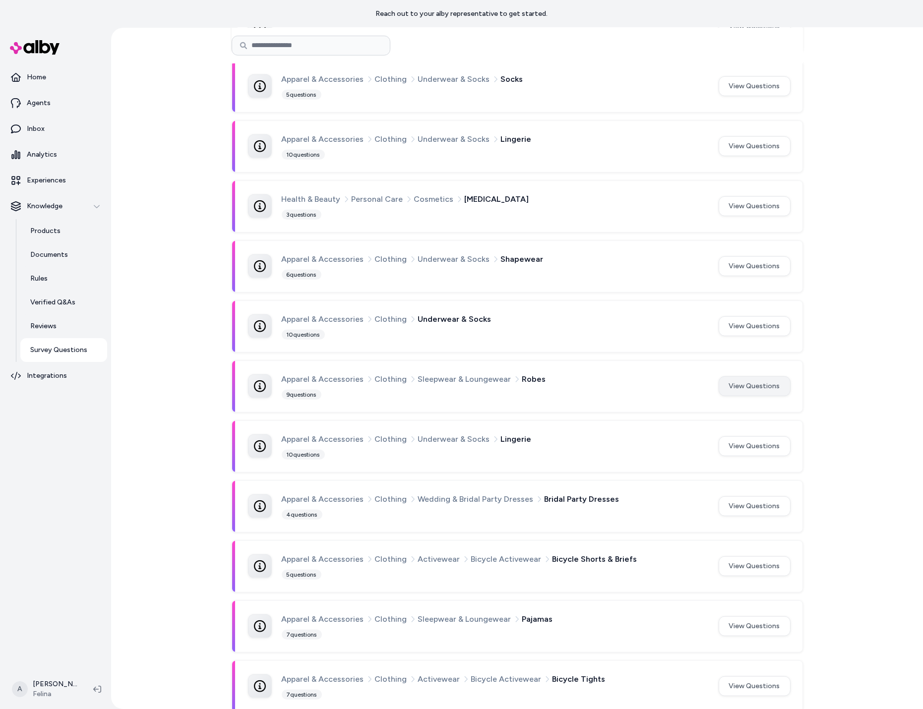
click at [764, 376] on button "View Questions" at bounding box center [754, 386] width 72 height 20
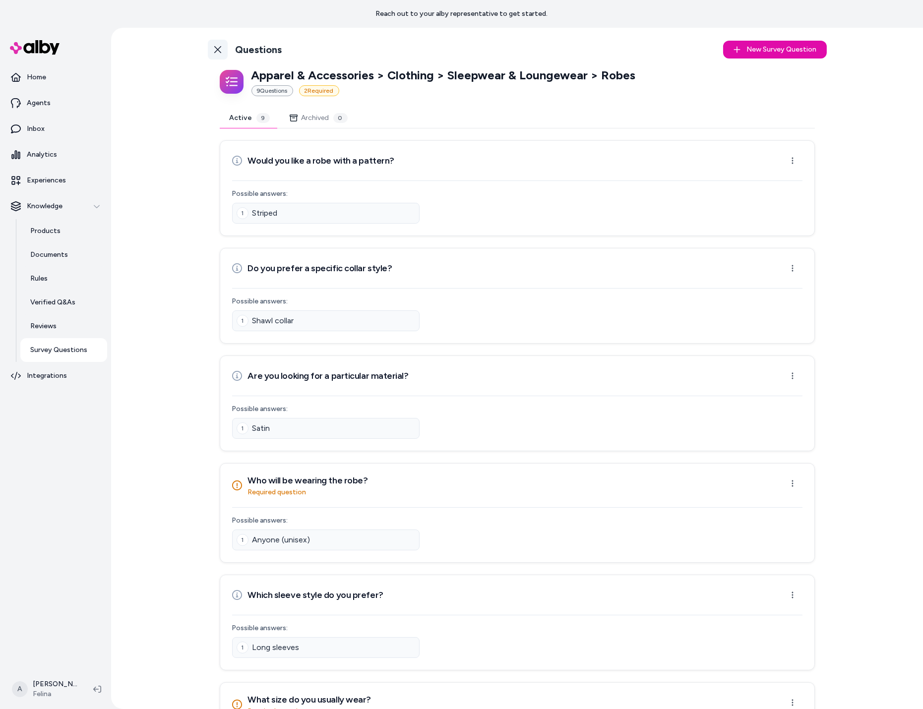
click at [221, 54] on link "Back to Categories" at bounding box center [218, 50] width 20 height 20
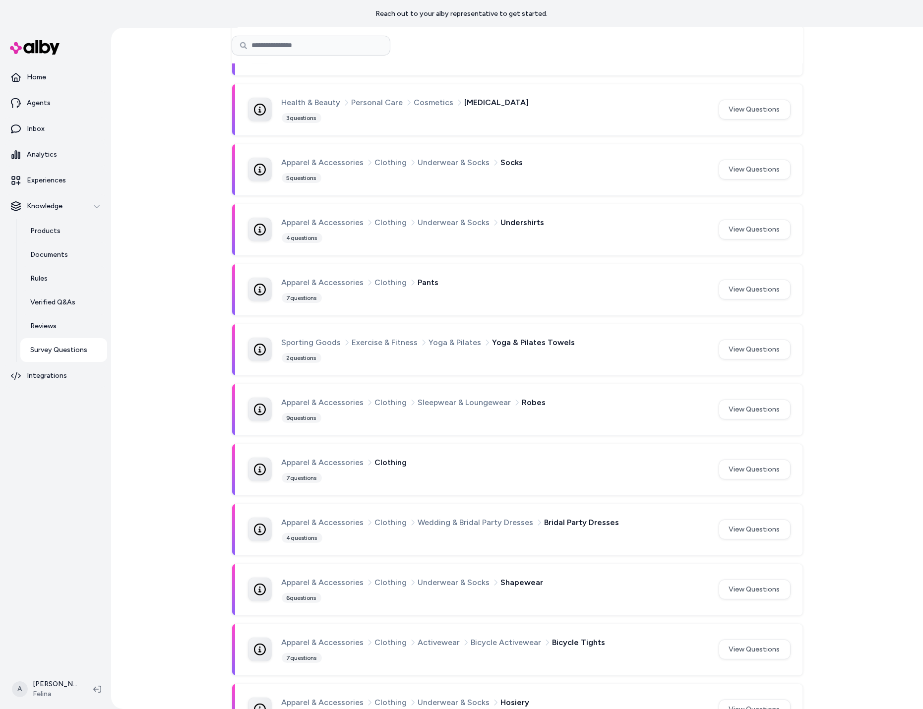
scroll to position [731, 0]
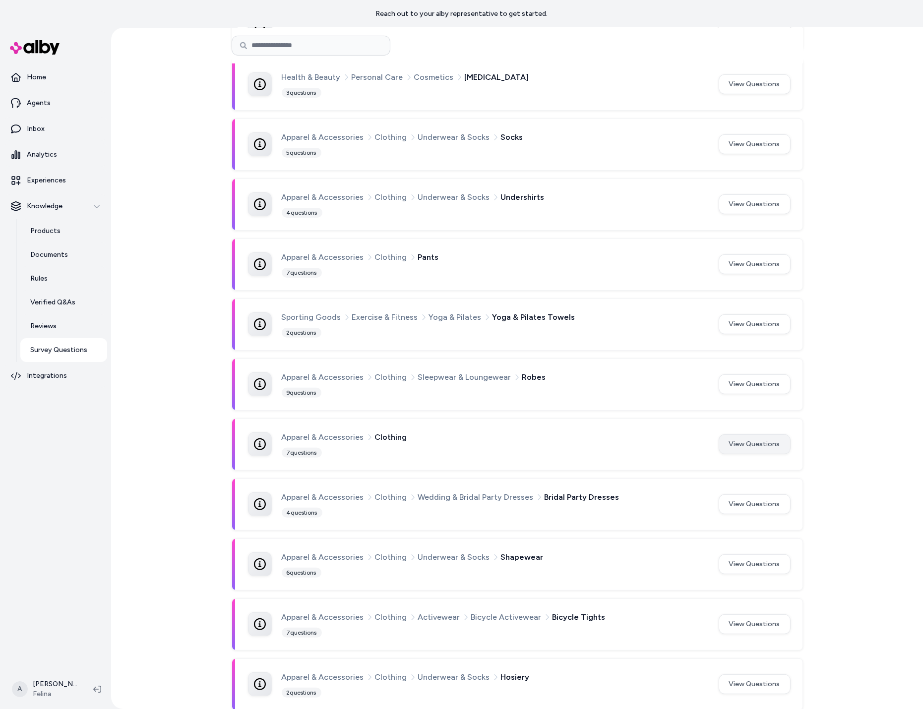
click at [755, 439] on button "View Questions" at bounding box center [754, 444] width 72 height 20
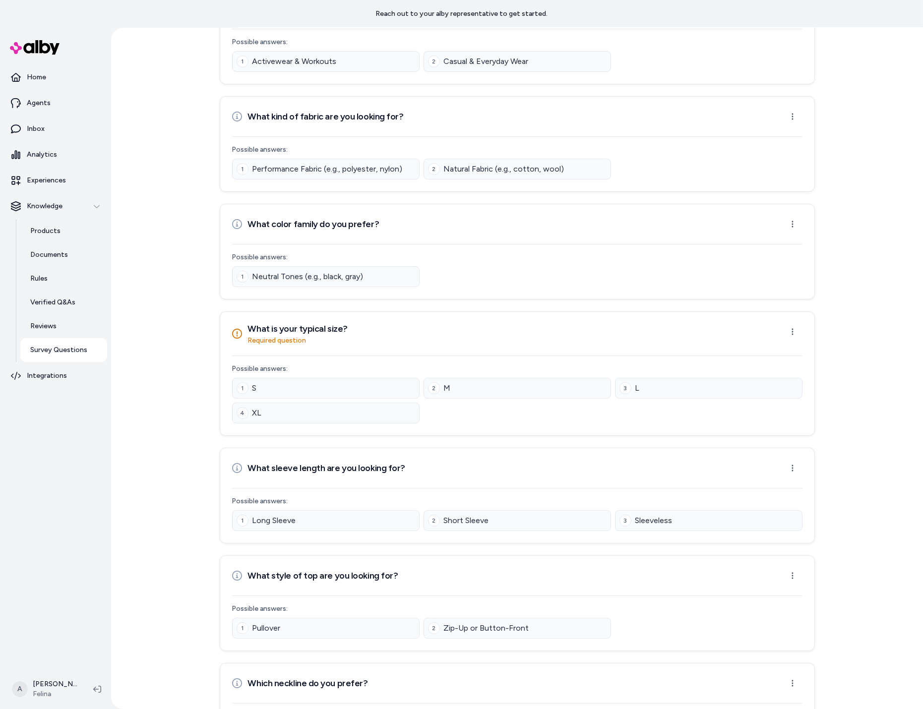
scroll to position [202, 0]
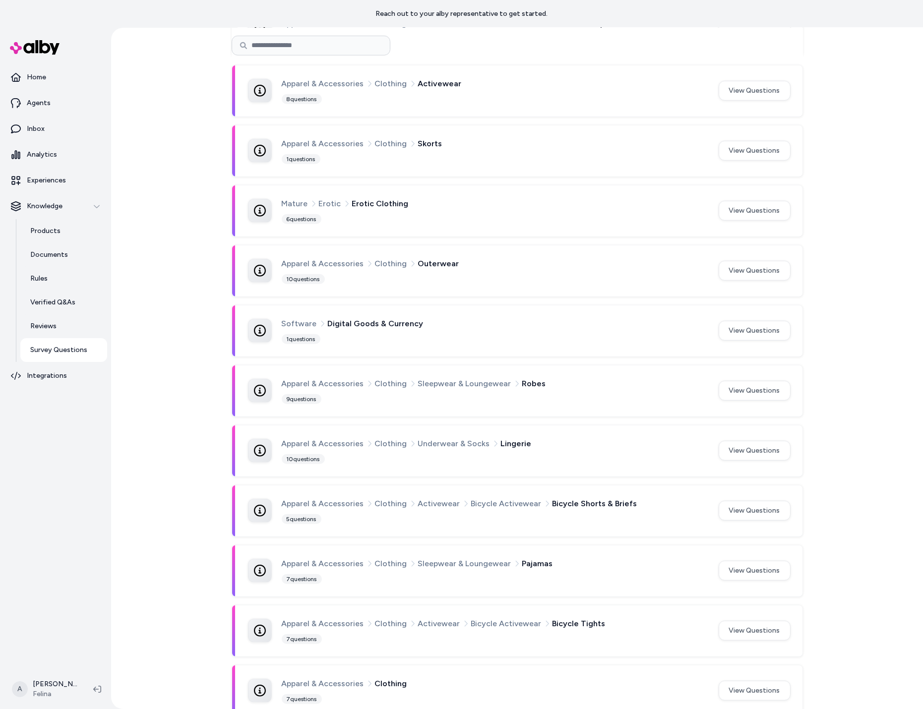
scroll to position [733, 0]
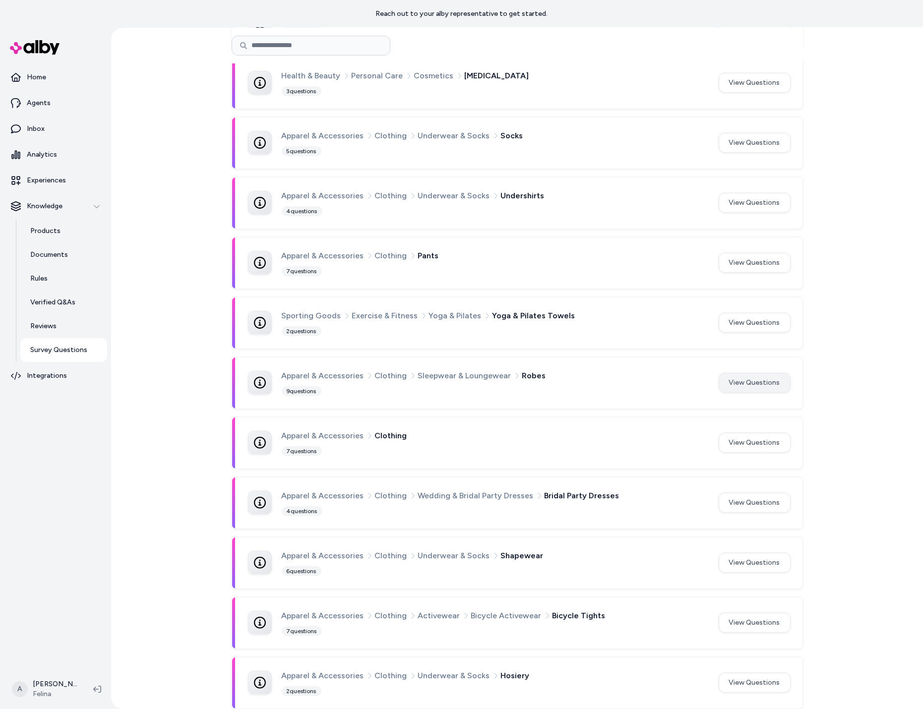
click at [736, 379] on button "View Questions" at bounding box center [754, 383] width 72 height 20
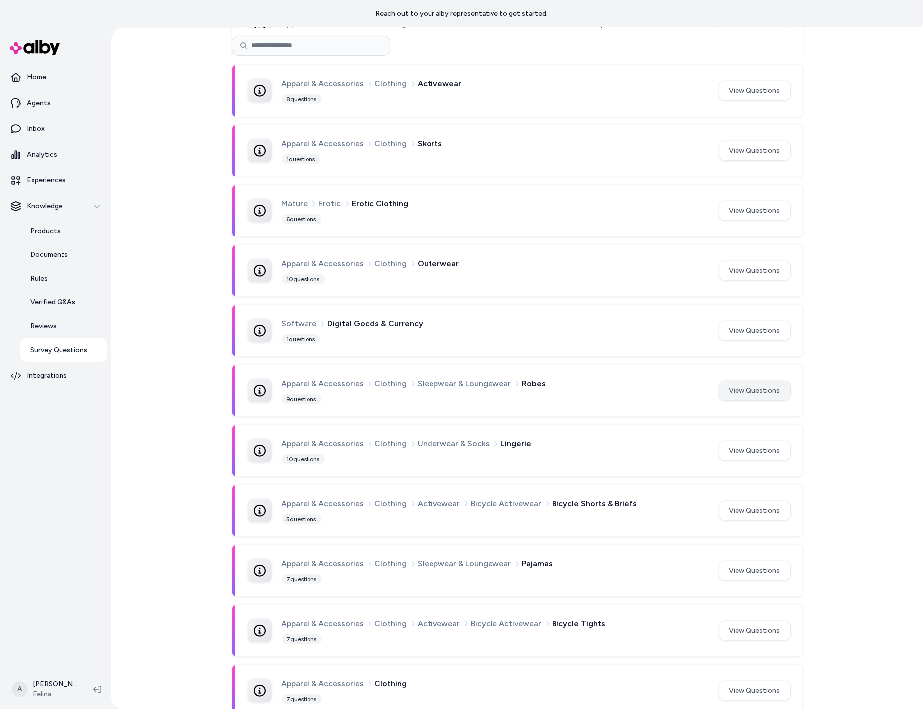
click at [754, 381] on button "View Questions" at bounding box center [754, 391] width 72 height 20
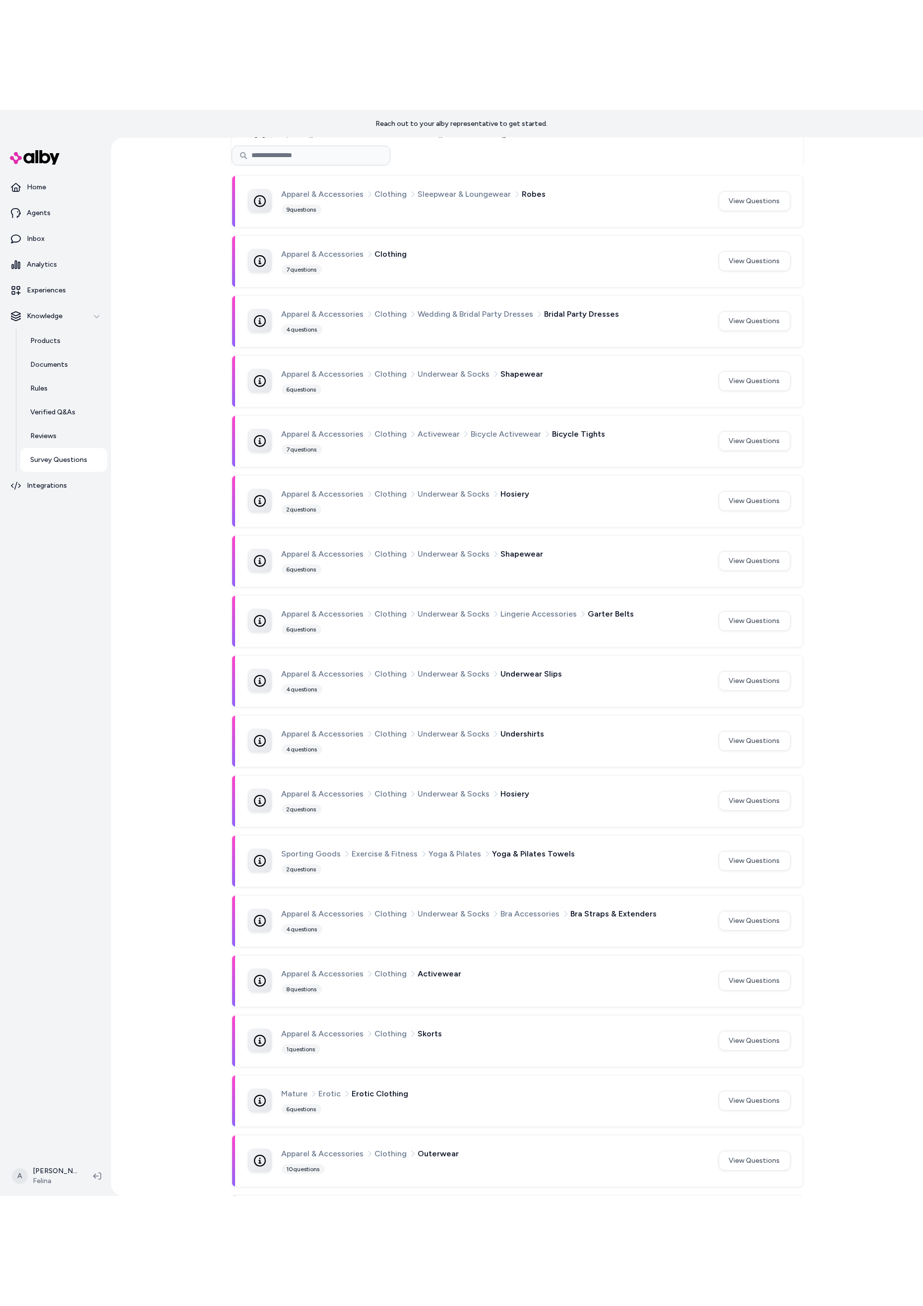
scroll to position [1032, 0]
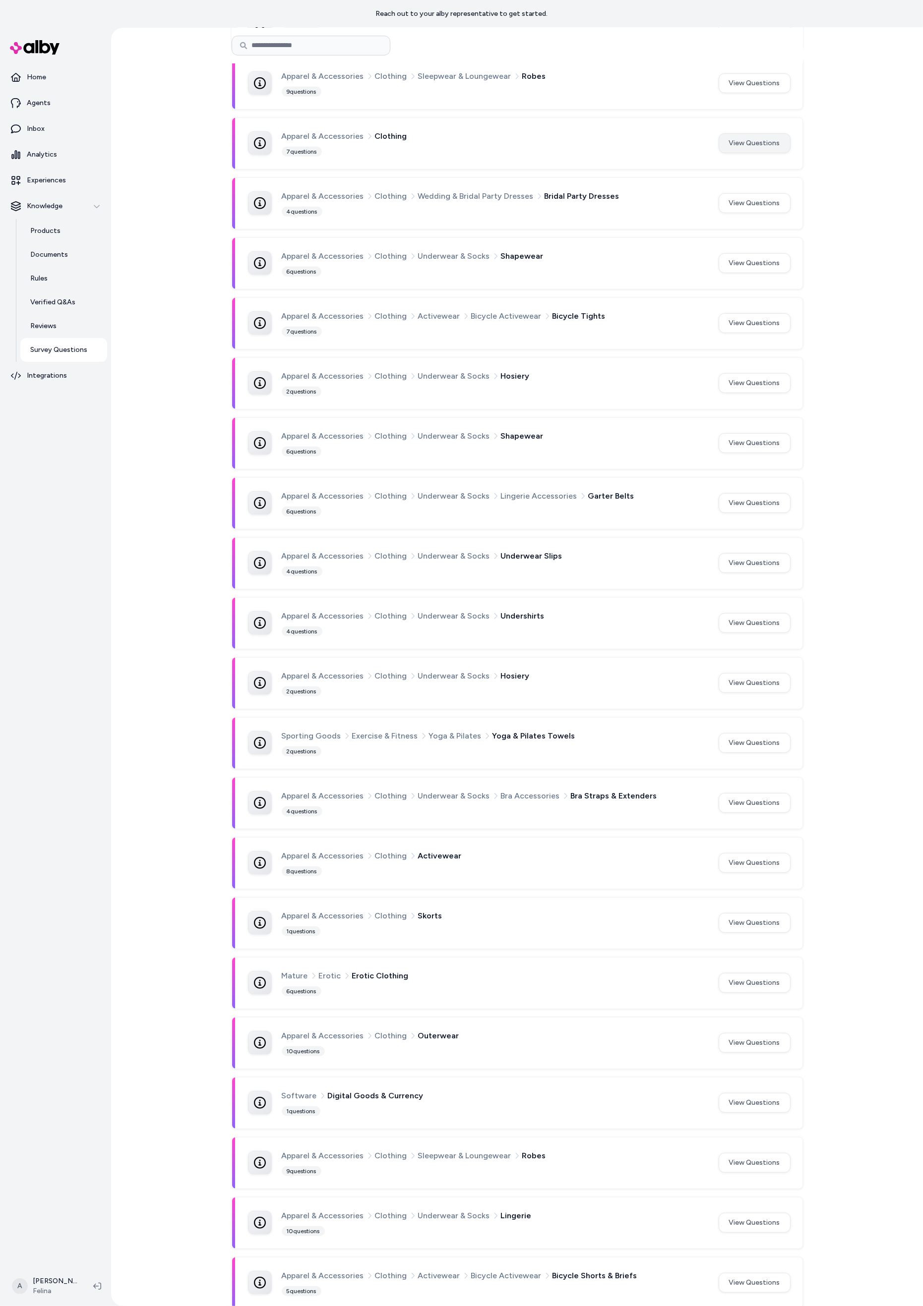
click at [742, 135] on button "View Questions" at bounding box center [754, 143] width 72 height 20
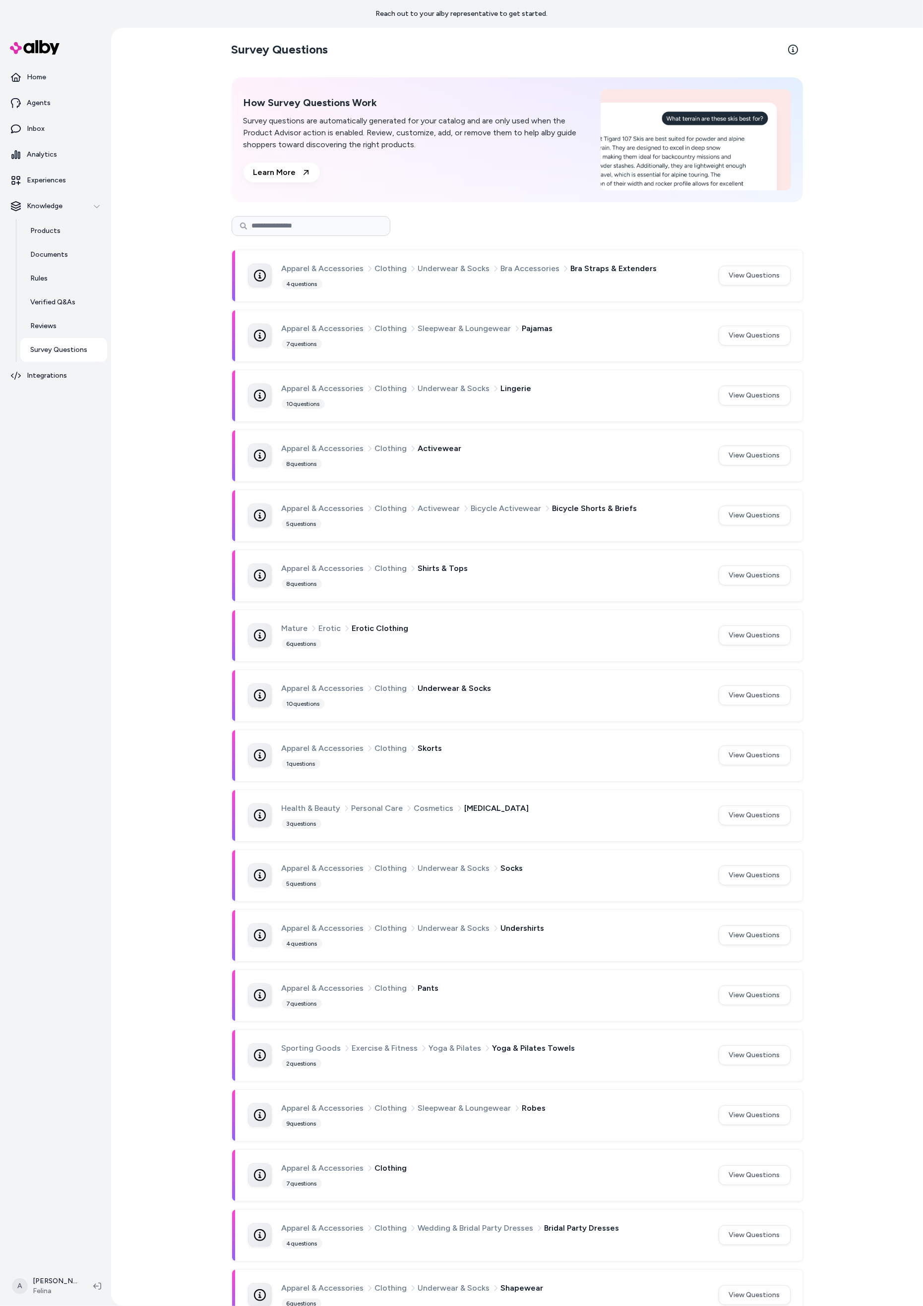
click at [757, 291] on div "Apparel & Accessories Clothing Underwear & Socks Bra Accessories Bra Straps & E…" at bounding box center [517, 275] width 570 height 51
click at [760, 283] on button "View Questions" at bounding box center [754, 276] width 72 height 20
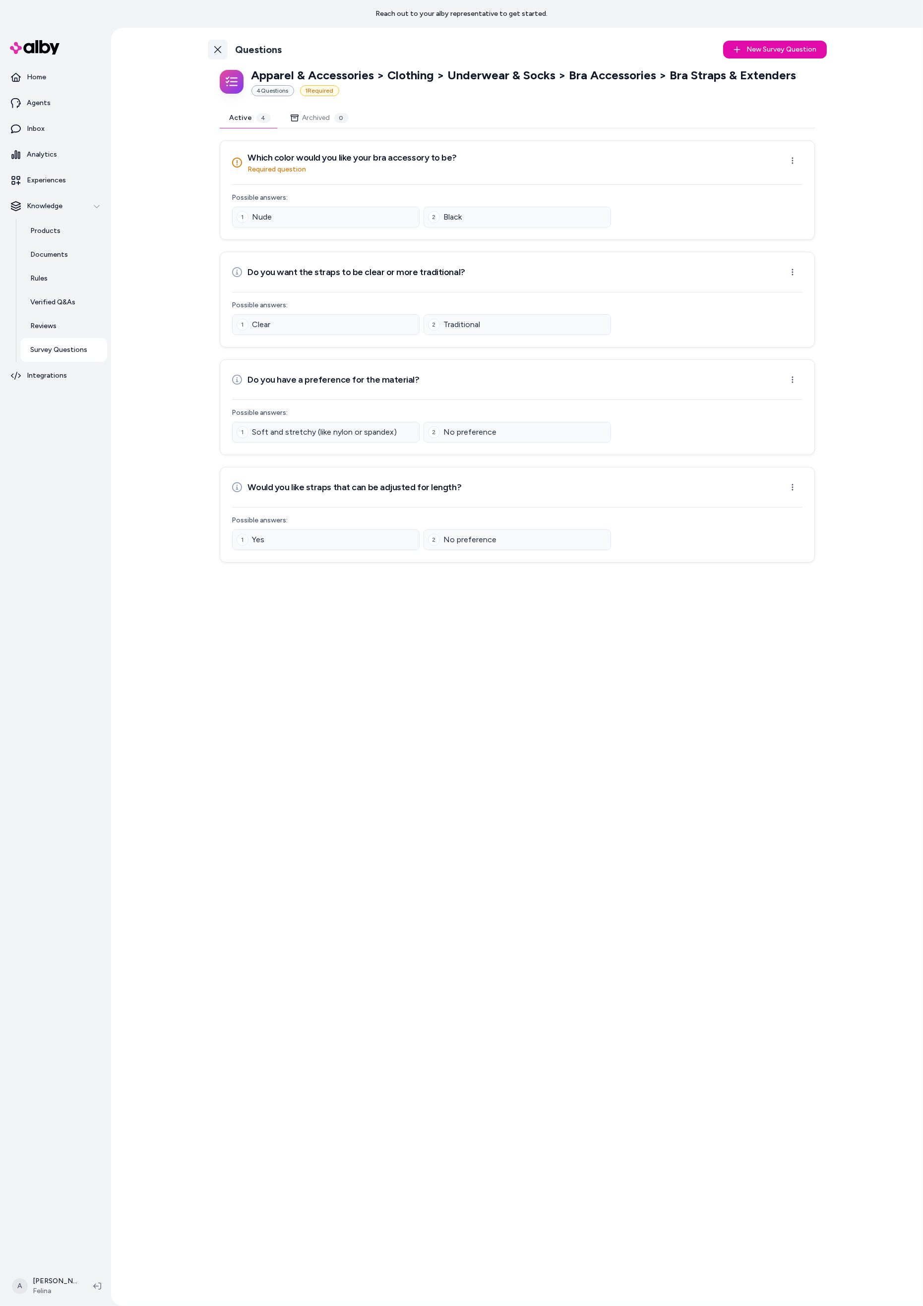
click at [223, 46] on link "Back to Categories" at bounding box center [218, 50] width 20 height 20
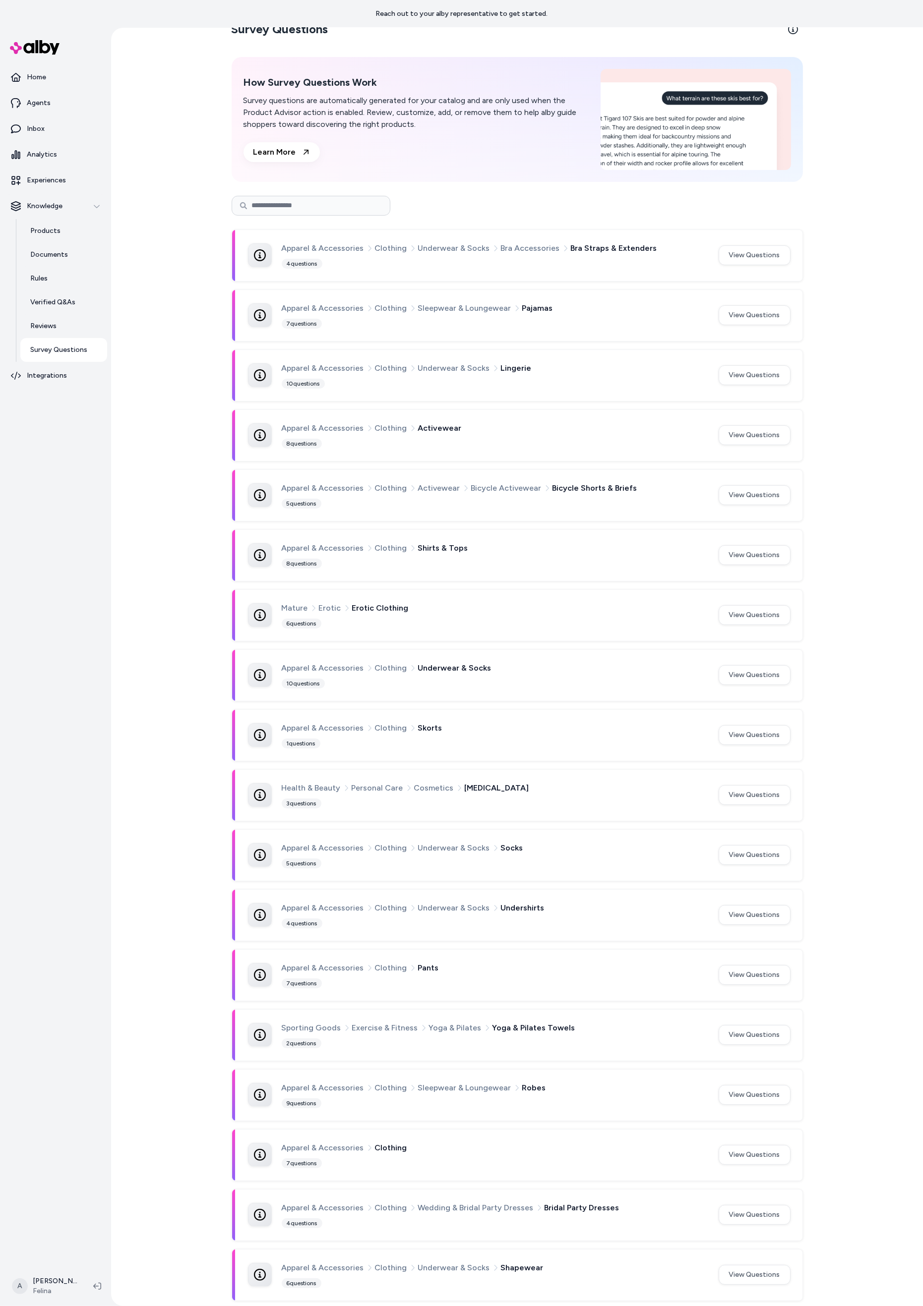
scroll to position [133, 0]
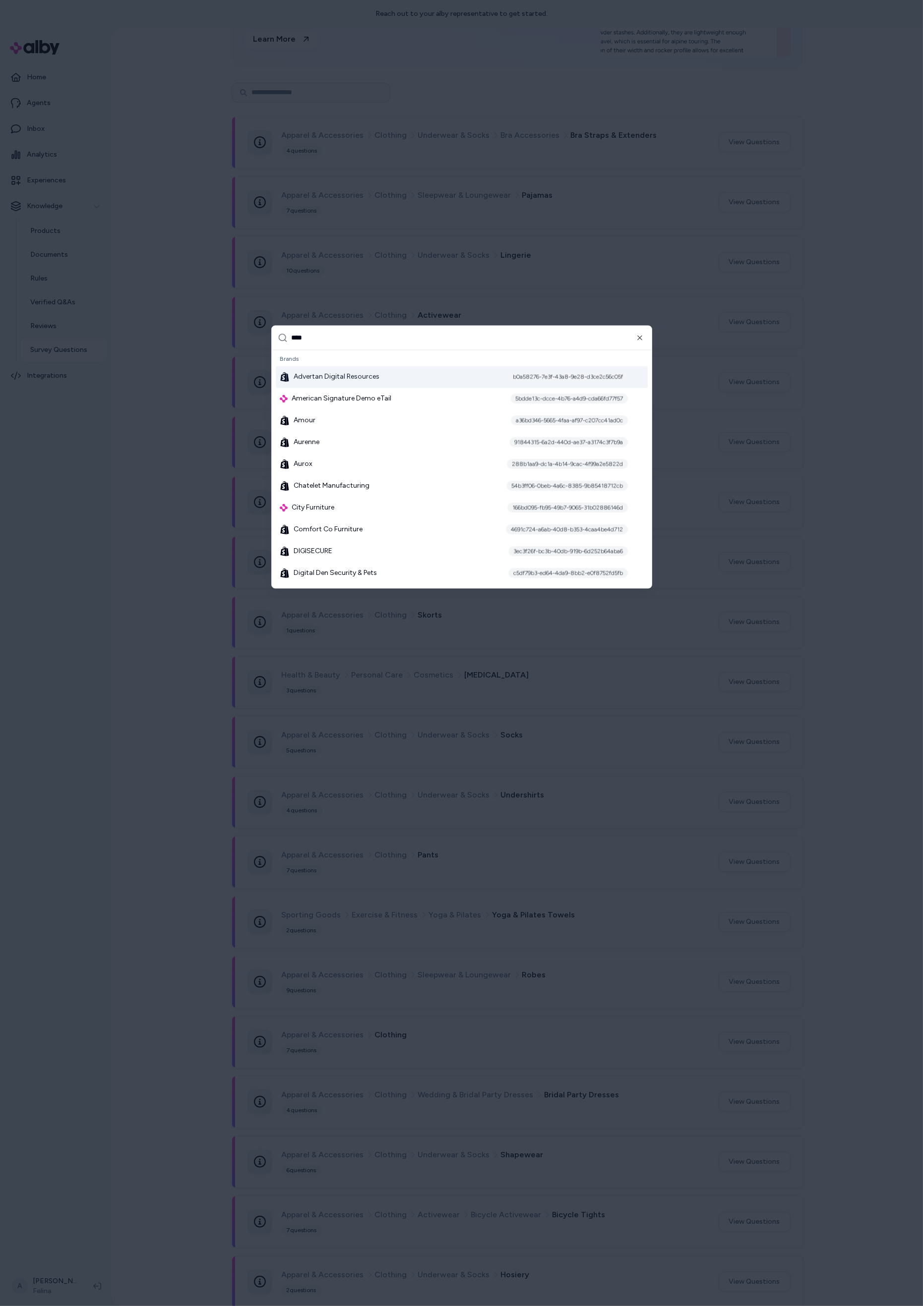
type input "*****"
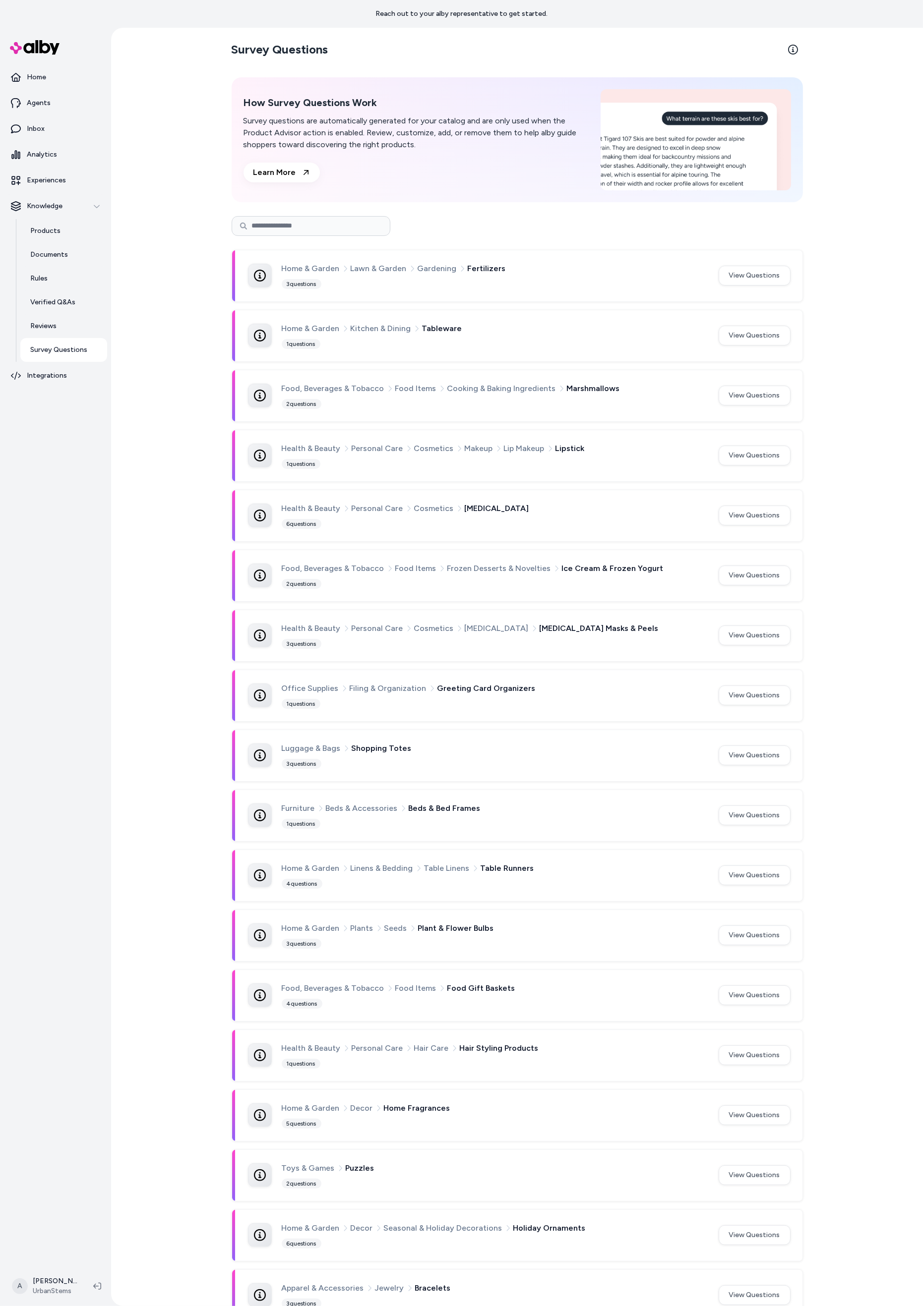
scroll to position [2994, 0]
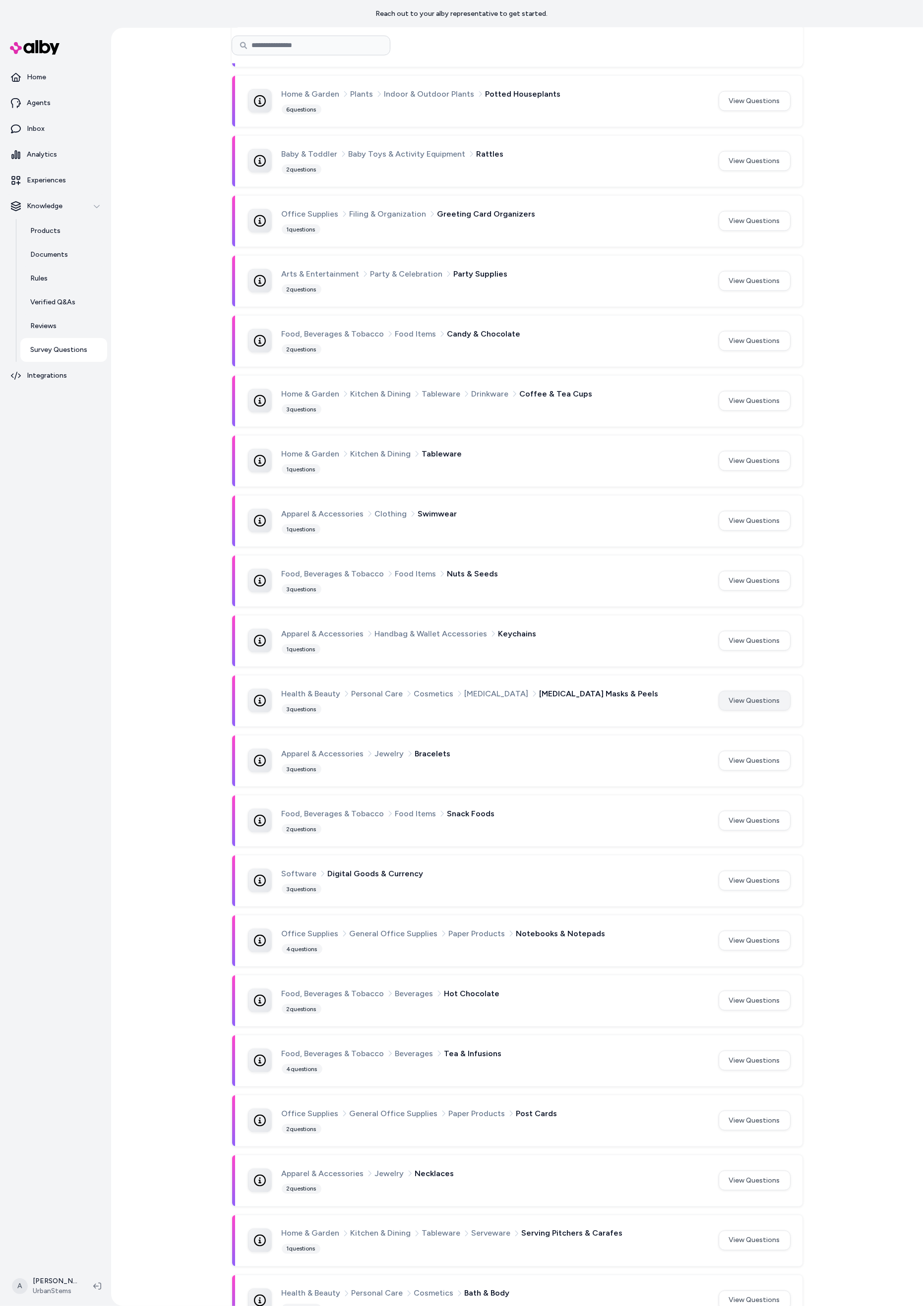
click at [750, 691] on button "View Questions" at bounding box center [754, 701] width 72 height 20
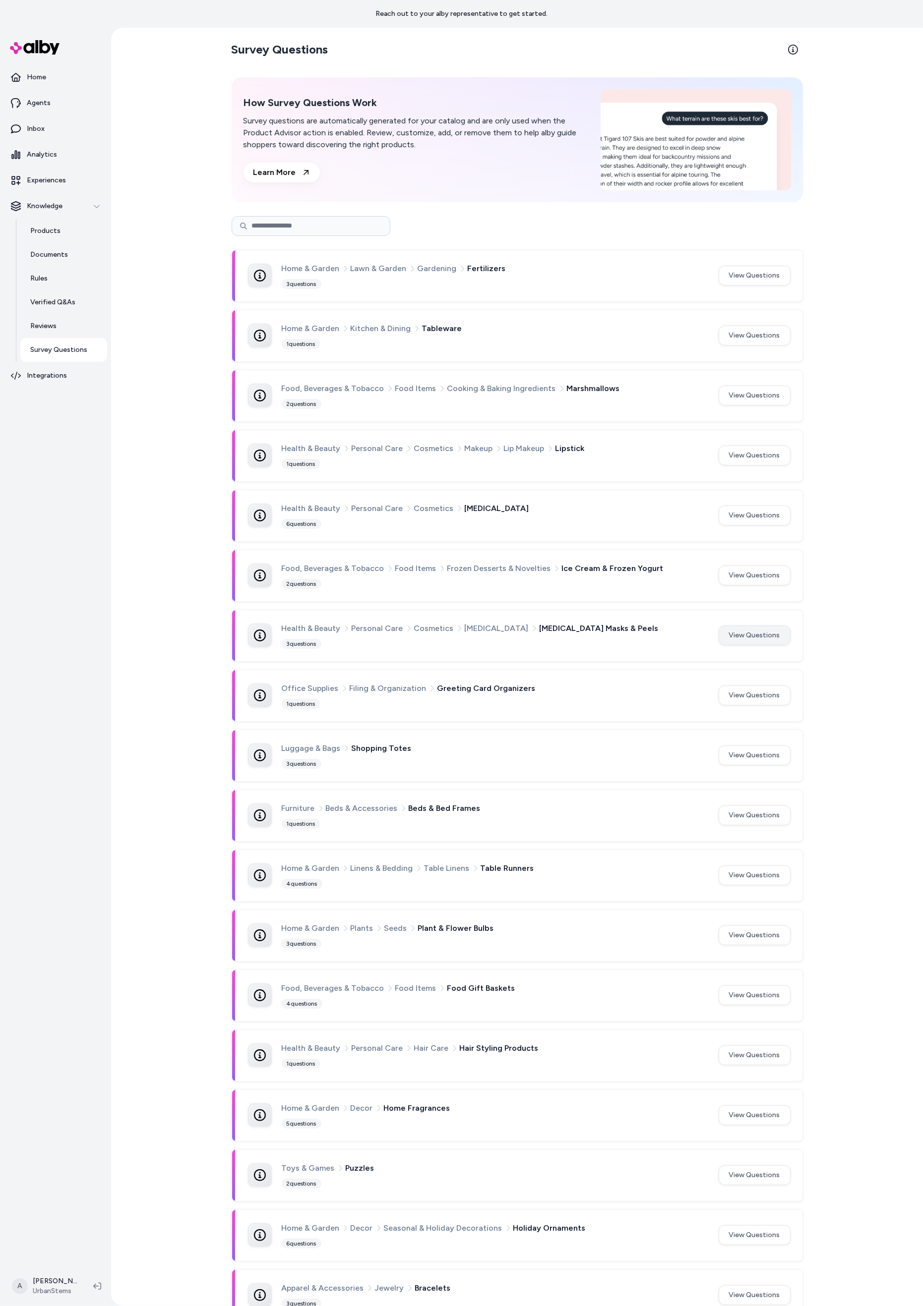
click at [752, 632] on button "View Questions" at bounding box center [754, 636] width 72 height 20
click at [737, 517] on button "View Questions" at bounding box center [754, 516] width 72 height 20
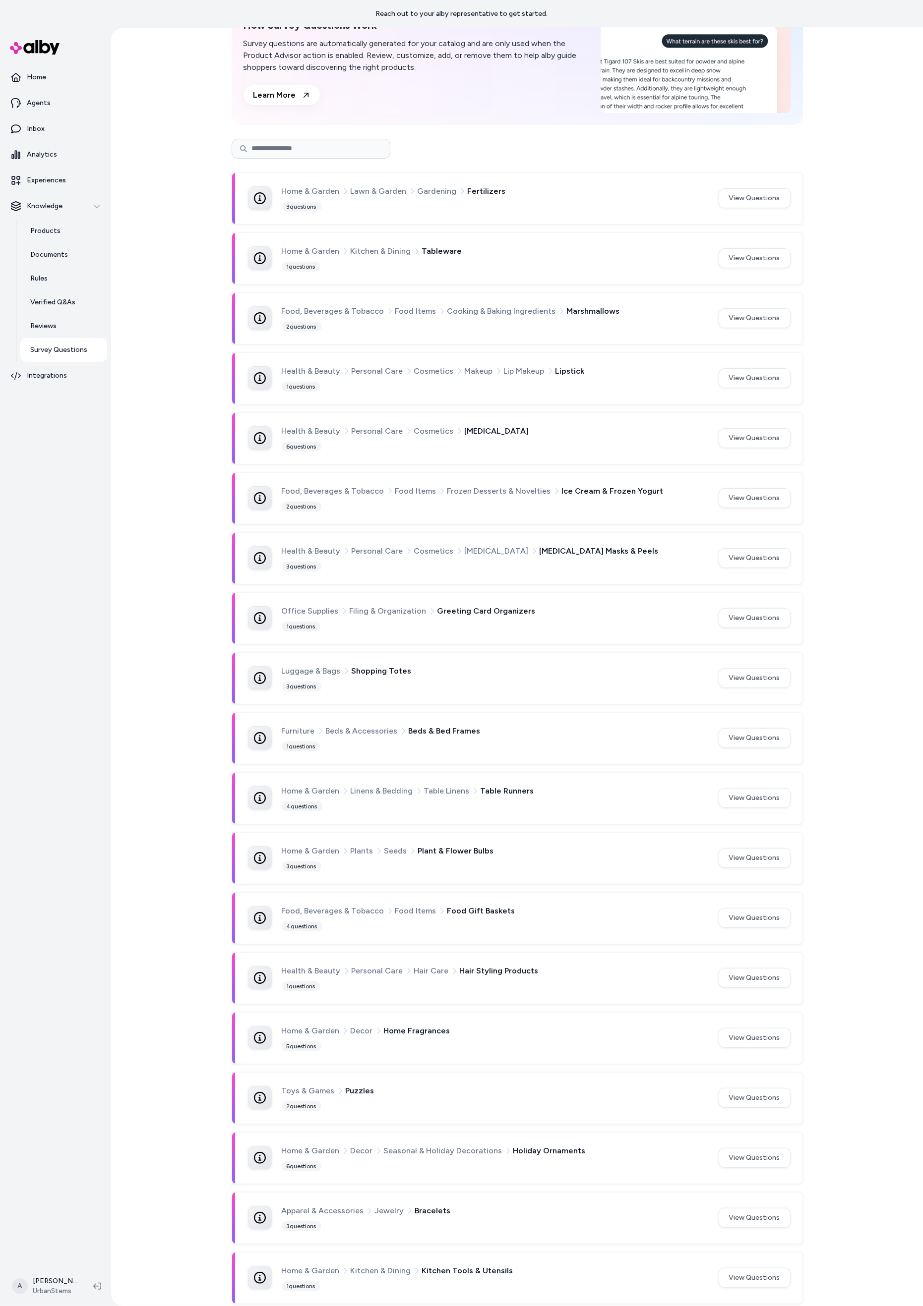
scroll to position [3113, 0]
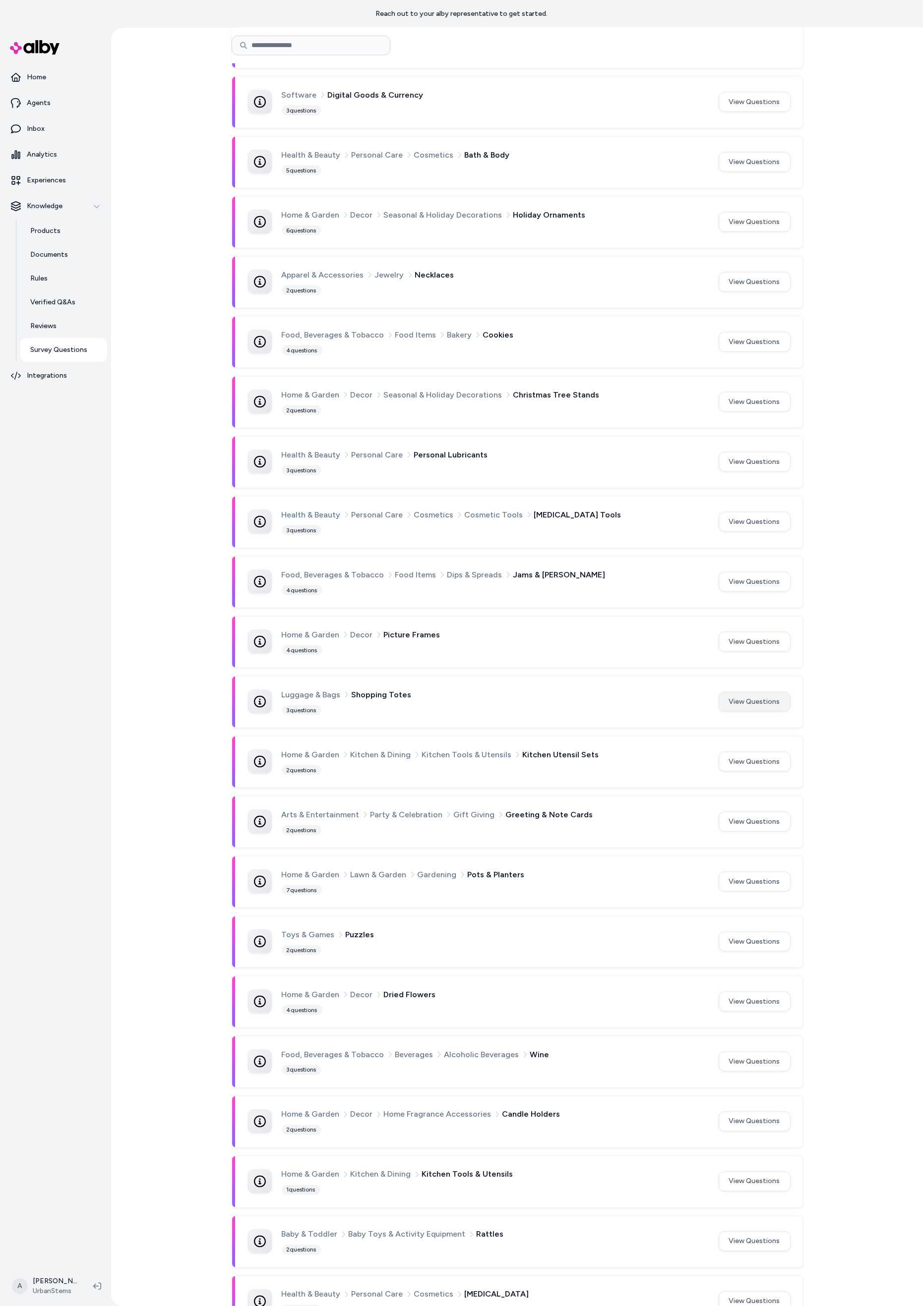
click at [761, 692] on button "View Questions" at bounding box center [754, 702] width 72 height 20
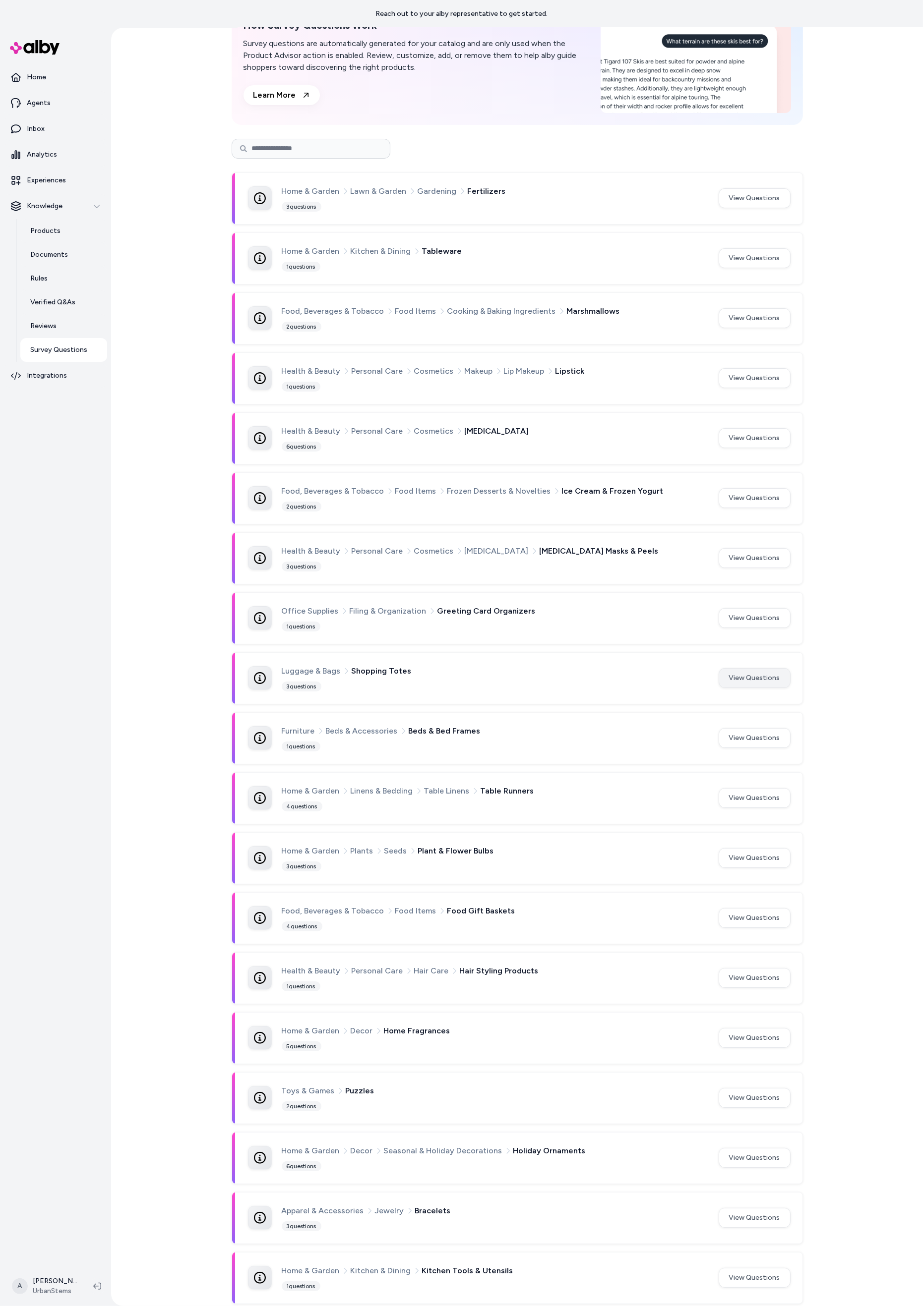
click at [761, 671] on button "View Questions" at bounding box center [754, 678] width 72 height 20
